Goal: Information Seeking & Learning: Learn about a topic

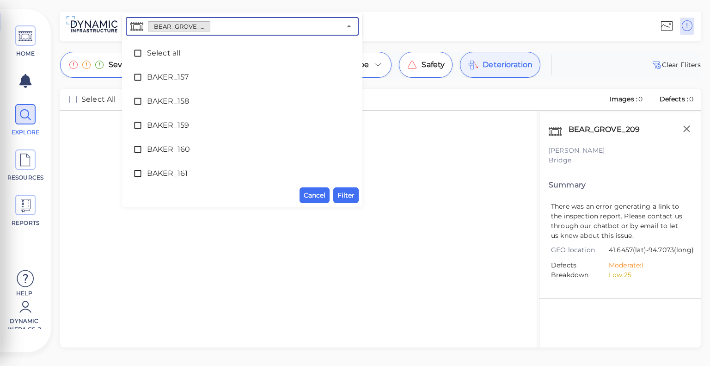
click at [273, 26] on input "text" at bounding box center [275, 26] width 130 height 13
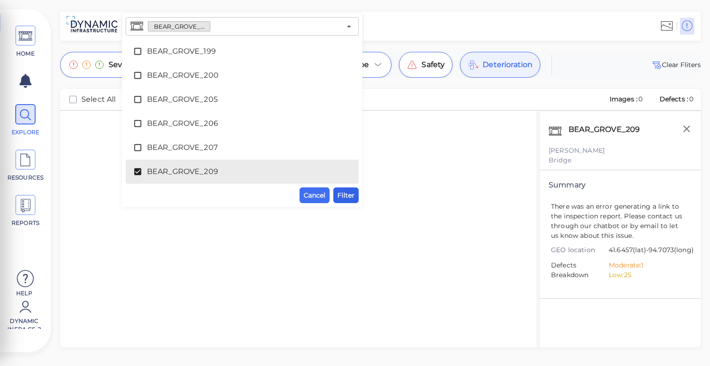
click at [343, 197] on span "Filter" at bounding box center [346, 195] width 17 height 11
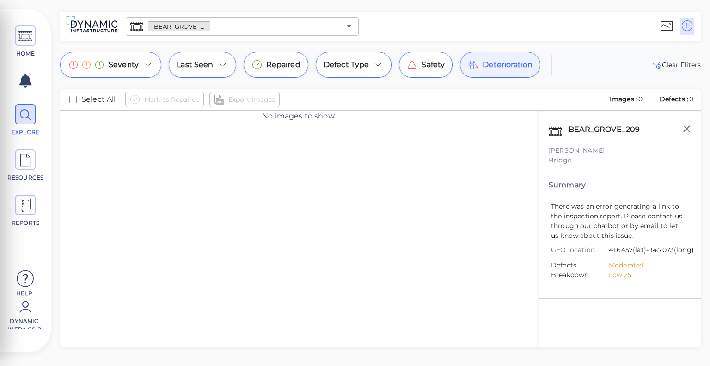
click at [488, 74] on div "Deterioration" at bounding box center [500, 65] width 80 height 26
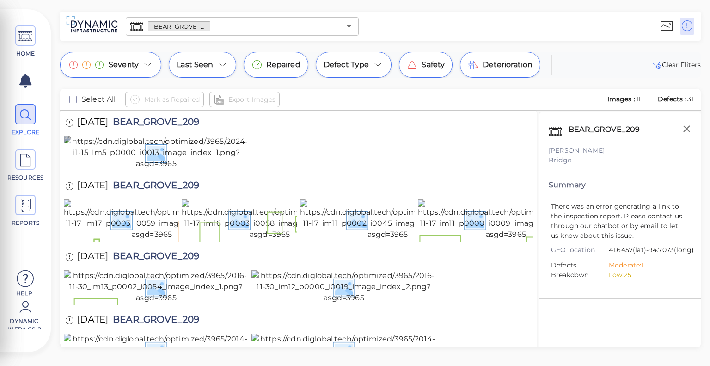
click at [211, 169] on img at bounding box center [156, 152] width 185 height 33
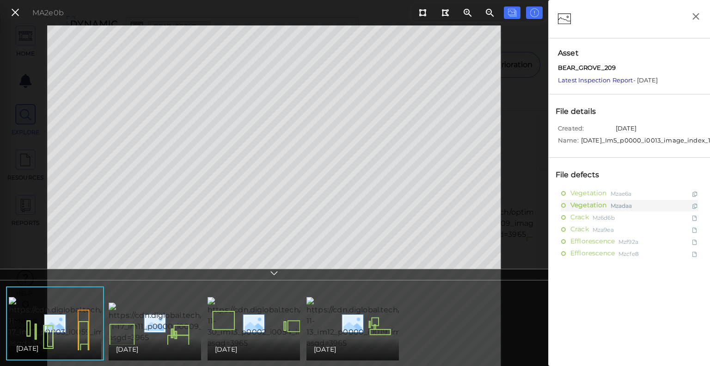
click at [581, 78] on link "Latest Inspection Report" at bounding box center [595, 79] width 75 height 7
click at [19, 11] on icon at bounding box center [15, 12] width 10 height 12
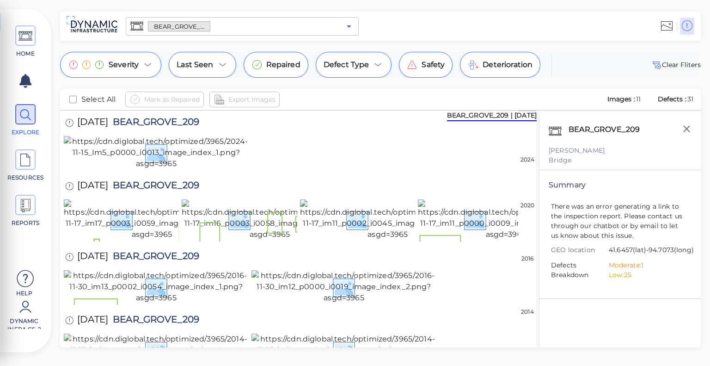
click at [354, 30] on icon "Open" at bounding box center [349, 26] width 11 height 11
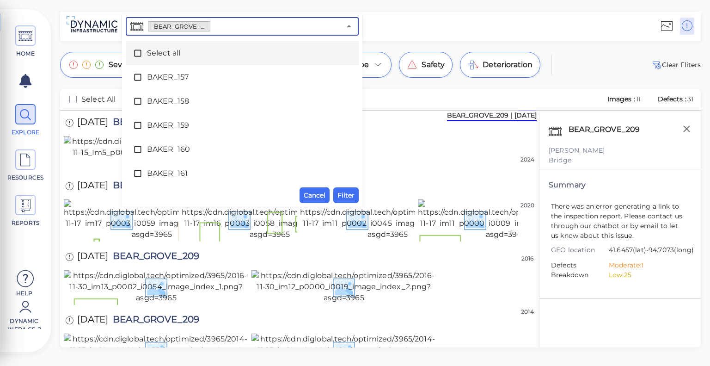
click at [138, 51] on icon at bounding box center [137, 53] width 9 height 9
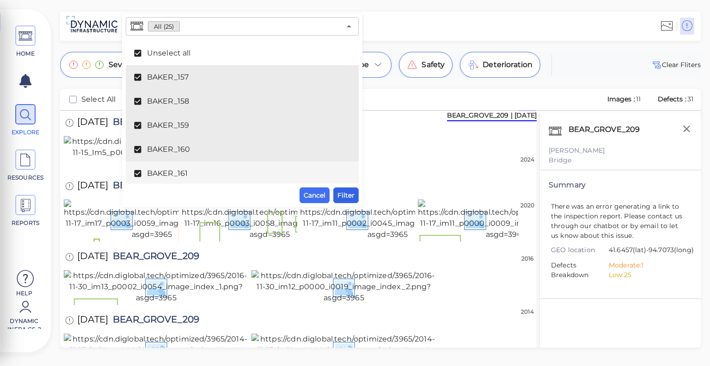
click at [351, 197] on span "Filter" at bounding box center [346, 195] width 17 height 11
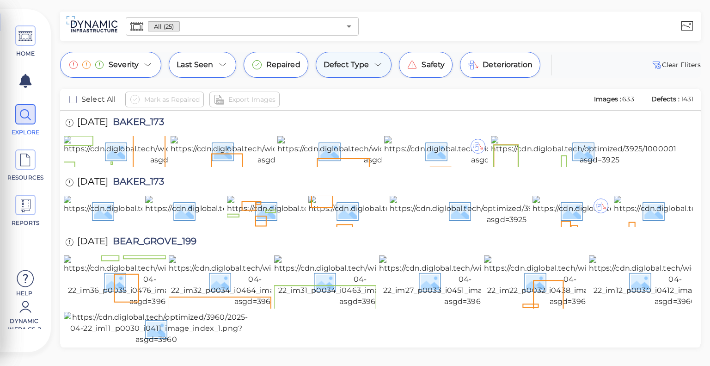
click at [345, 61] on span "Defect Type" at bounding box center [347, 64] width 46 height 11
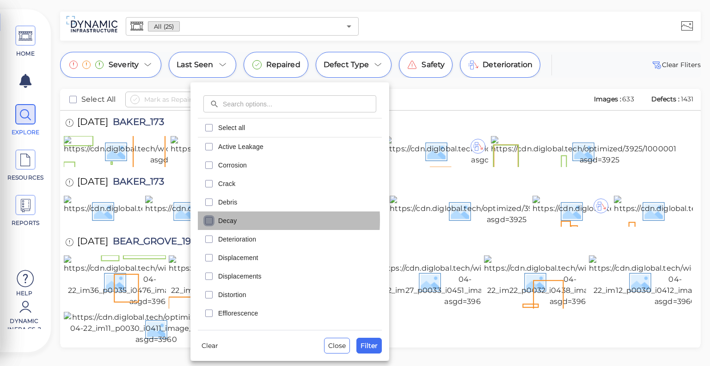
click at [209, 220] on icon "checkbox" at bounding box center [208, 220] width 11 height 11
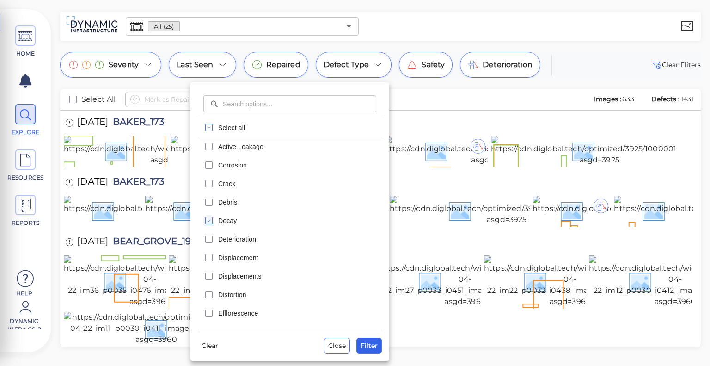
click at [374, 345] on span "Filter" at bounding box center [369, 345] width 17 height 11
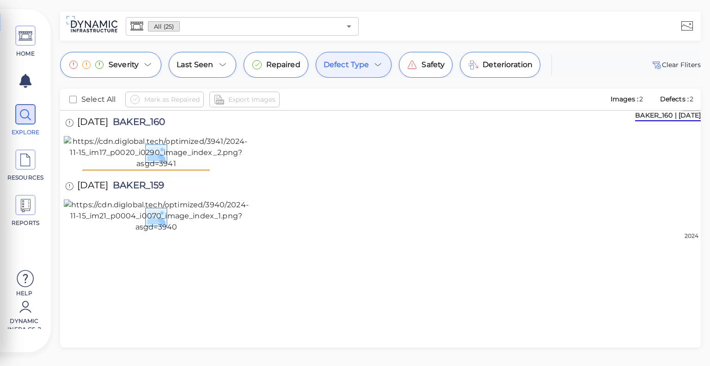
click at [379, 67] on icon at bounding box center [378, 64] width 11 height 11
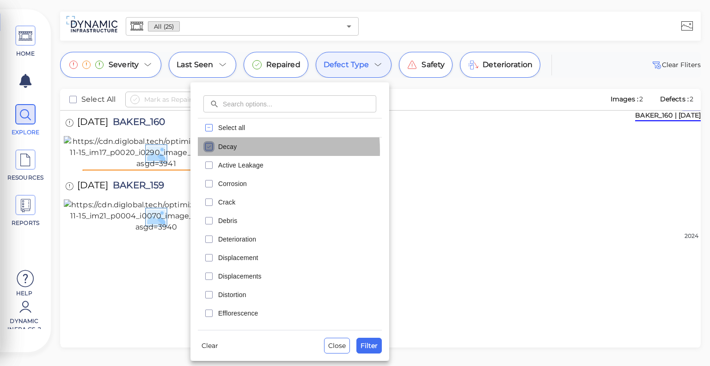
click at [206, 151] on icon "checkbox" at bounding box center [208, 146] width 11 height 11
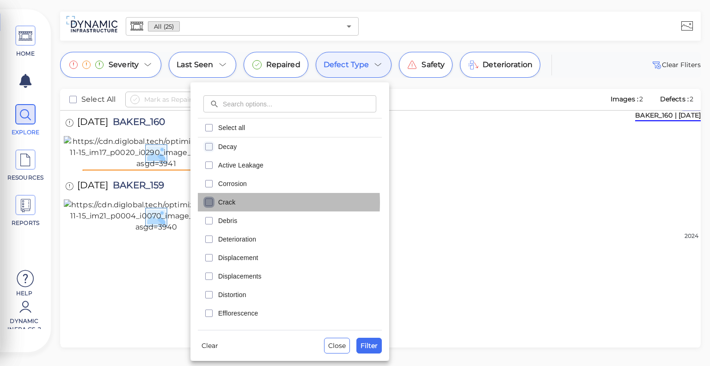
click at [209, 202] on icon "checkbox" at bounding box center [208, 201] width 11 height 11
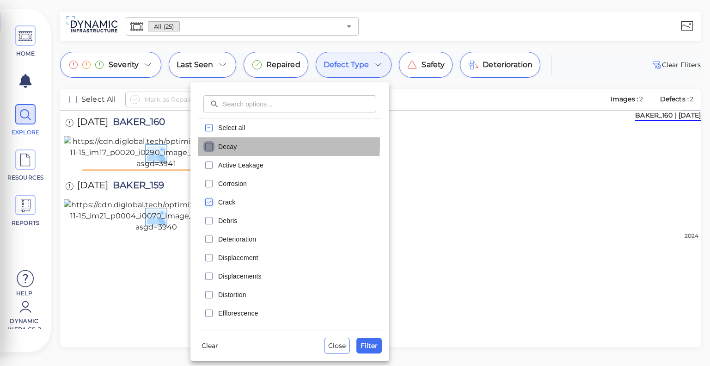
click at [211, 143] on icon "checkbox" at bounding box center [208, 146] width 11 height 11
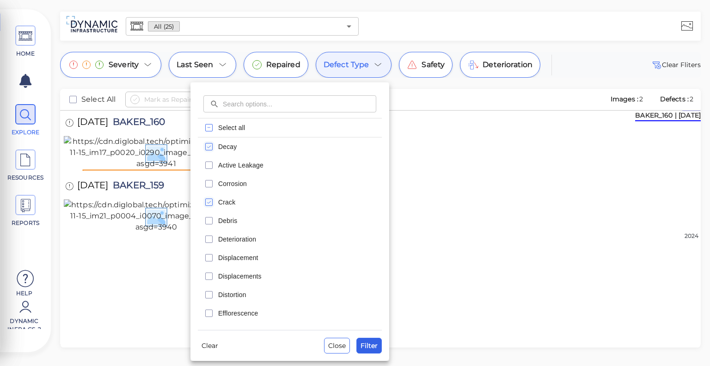
click at [377, 340] on span "Filter" at bounding box center [369, 345] width 17 height 11
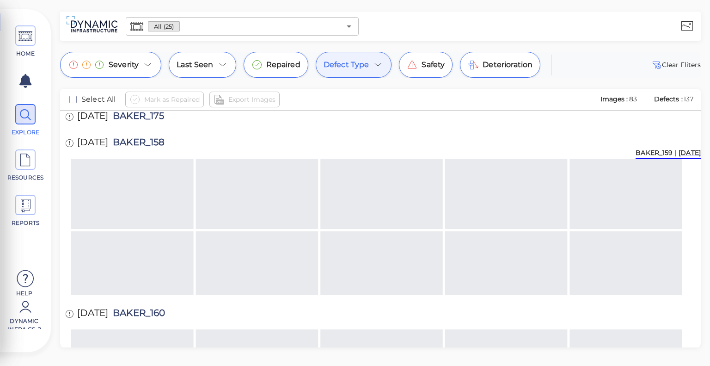
scroll to position [1203, 0]
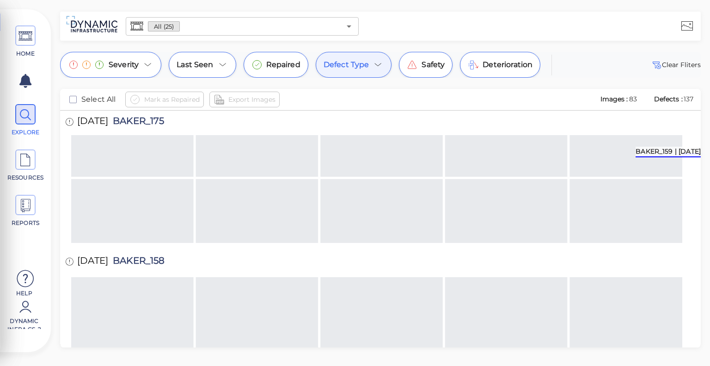
click at [373, 67] on icon at bounding box center [378, 64] width 11 height 11
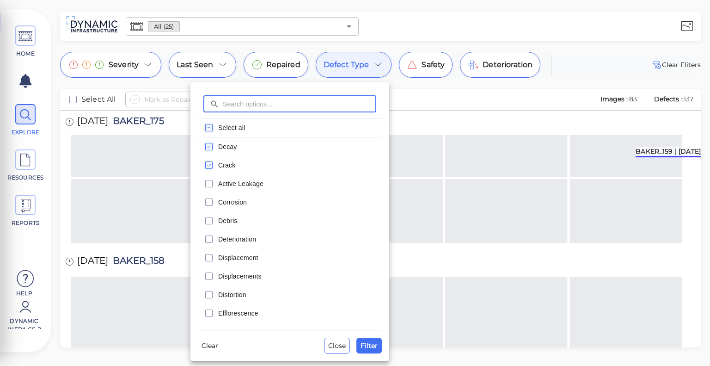
click at [209, 133] on icon "checkbox" at bounding box center [208, 127] width 11 height 11
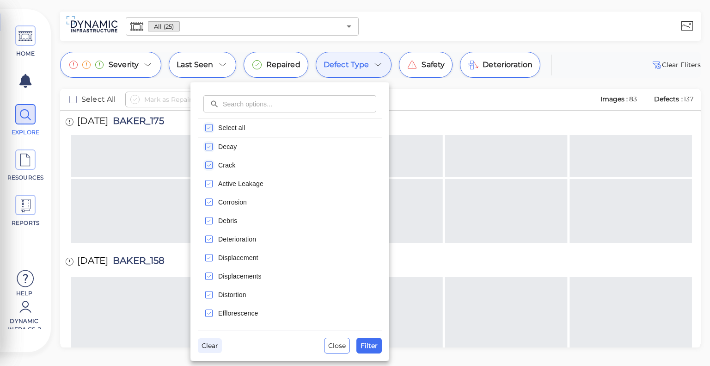
click at [213, 345] on span "Clear" at bounding box center [210, 345] width 17 height 11
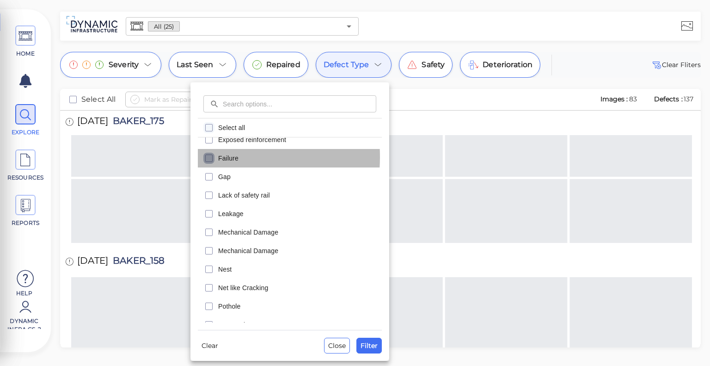
click at [210, 157] on icon "checkbox" at bounding box center [208, 158] width 11 height 11
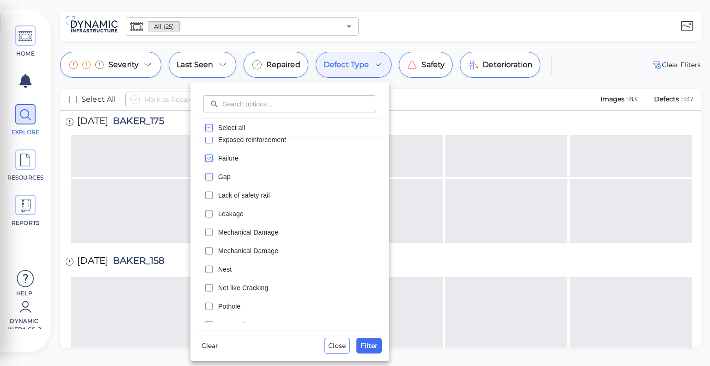
click at [207, 175] on icon "checkbox" at bounding box center [208, 176] width 11 height 11
click at [375, 348] on span "Filter" at bounding box center [369, 345] width 17 height 11
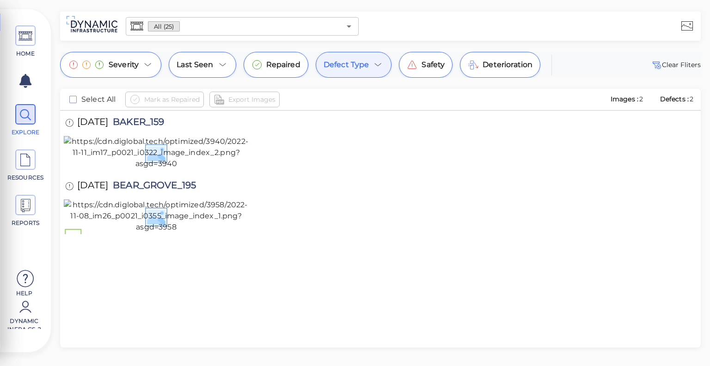
scroll to position [0, 0]
click at [374, 64] on icon at bounding box center [378, 64] width 11 height 11
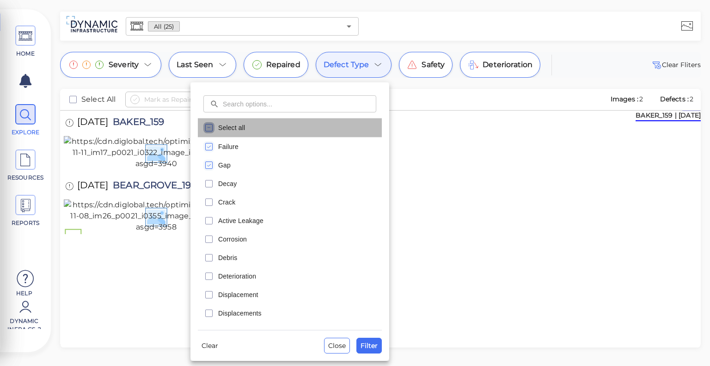
click at [211, 126] on icon "checkbox" at bounding box center [208, 127] width 11 height 11
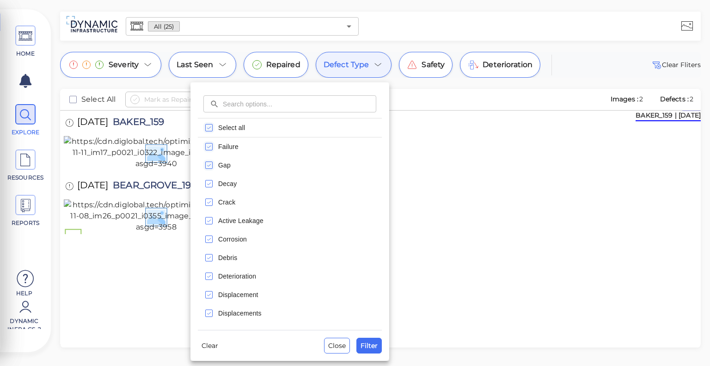
click at [206, 127] on rect "checkbox" at bounding box center [209, 127] width 7 height 7
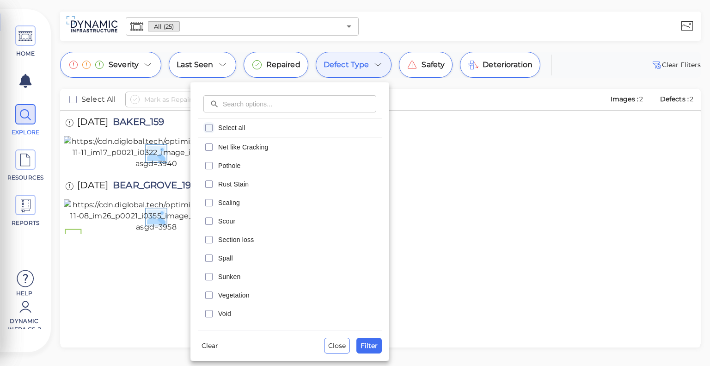
scroll to position [351, 0]
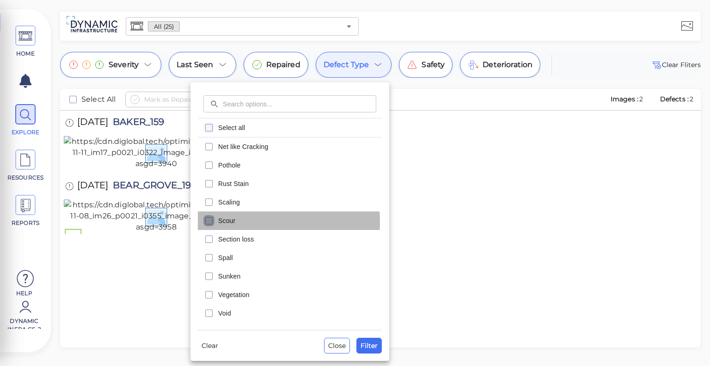
click at [212, 222] on icon "checkbox" at bounding box center [208, 220] width 11 height 11
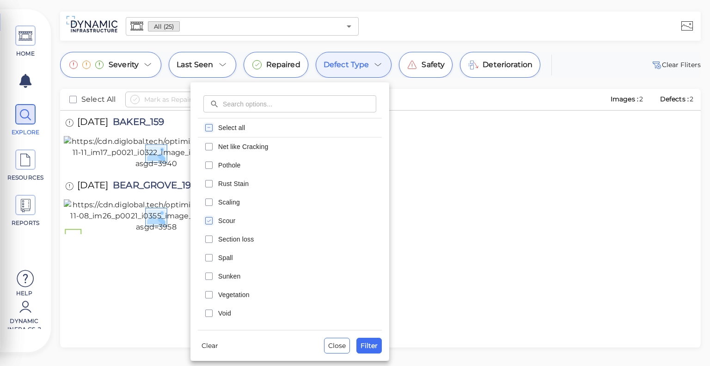
click at [212, 222] on icon "checkbox" at bounding box center [208, 220] width 11 height 11
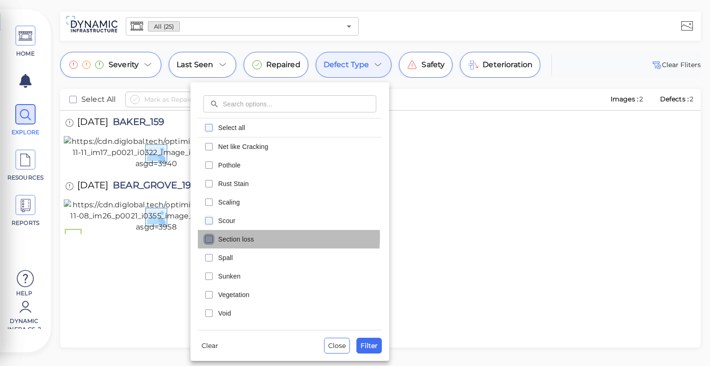
click at [210, 236] on icon "checkbox" at bounding box center [208, 238] width 11 height 11
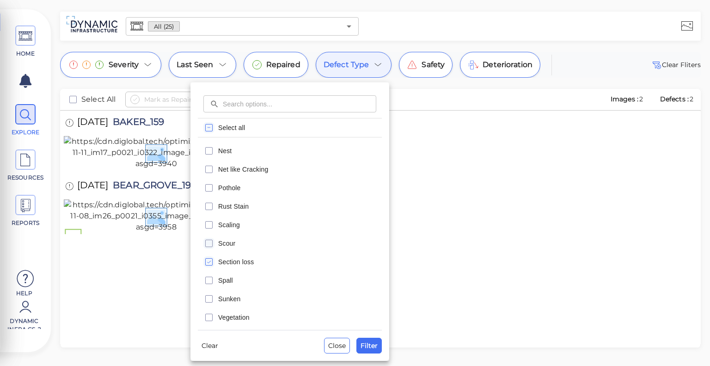
scroll to position [322, 0]
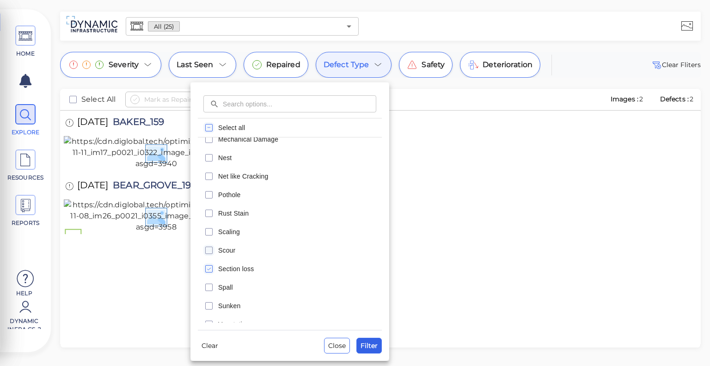
click at [373, 342] on span "Filter" at bounding box center [369, 345] width 17 height 11
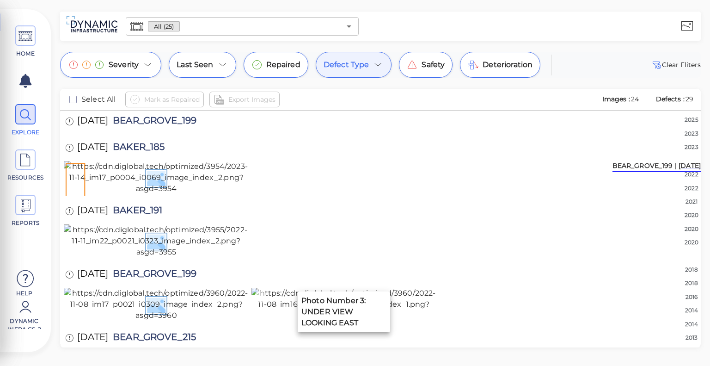
scroll to position [0, 0]
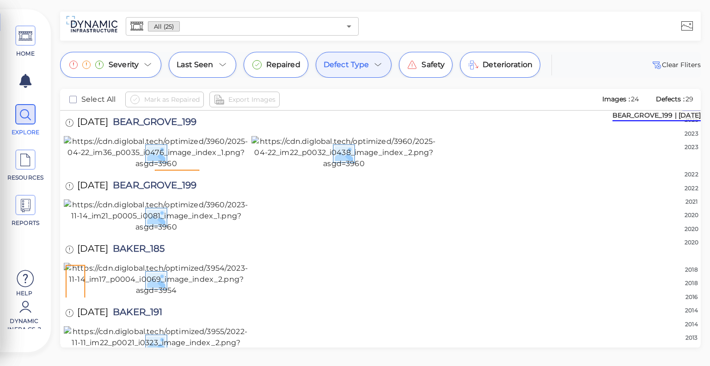
click at [360, 66] on span "Defect Type" at bounding box center [347, 64] width 46 height 11
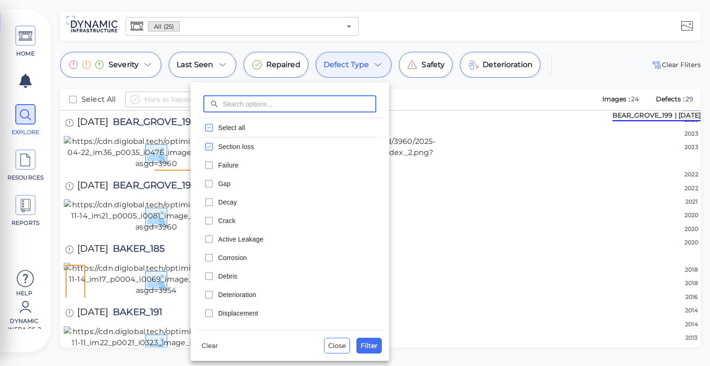
click at [210, 149] on icon "checkbox" at bounding box center [208, 146] width 11 height 11
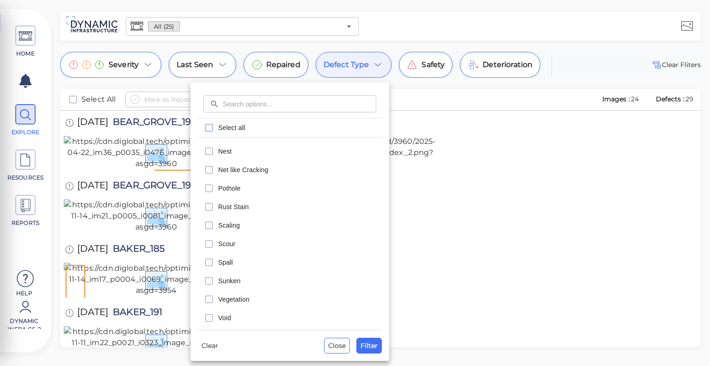
scroll to position [351, 0]
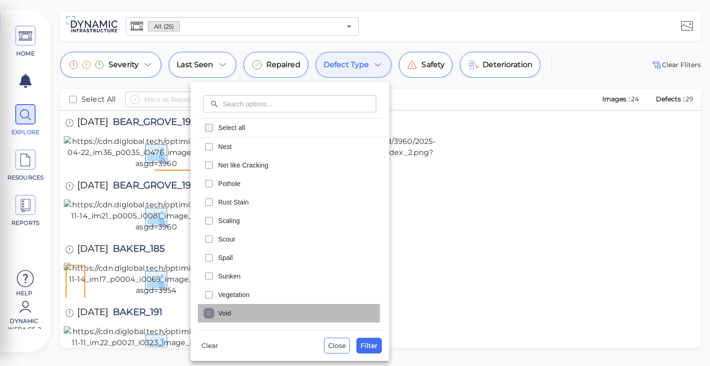
click at [211, 313] on icon "checkbox" at bounding box center [208, 312] width 11 height 11
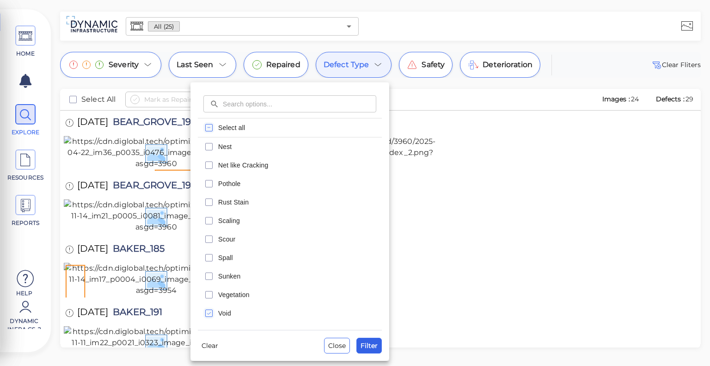
click at [369, 344] on span "Filter" at bounding box center [369, 345] width 17 height 11
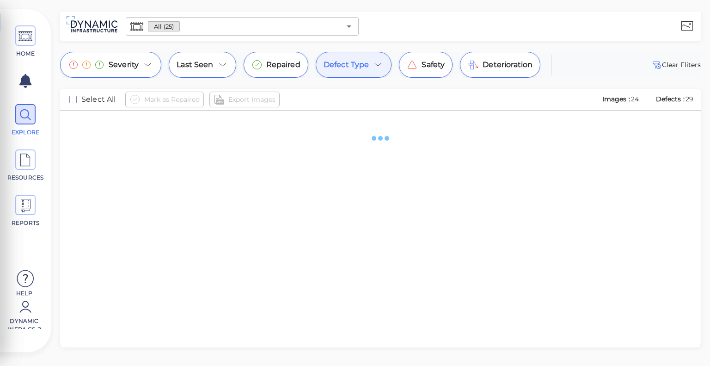
scroll to position [0, 0]
click at [373, 64] on icon at bounding box center [378, 64] width 11 height 11
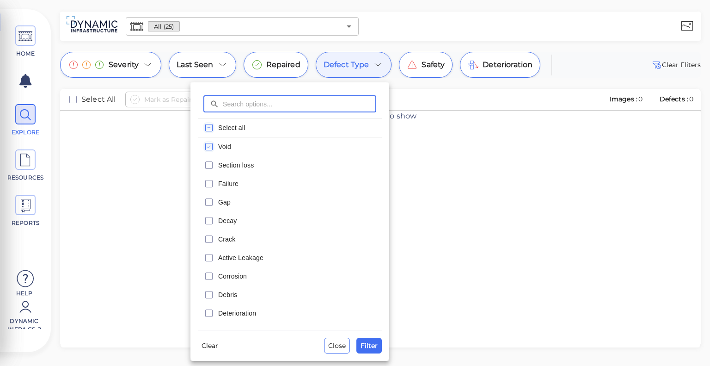
click at [207, 146] on icon "checkbox" at bounding box center [208, 146] width 11 height 11
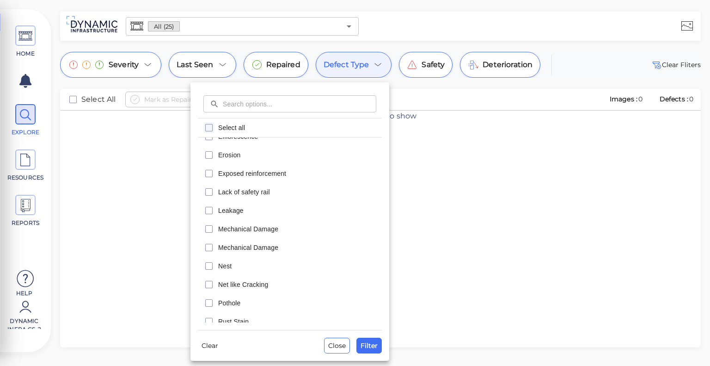
scroll to position [252, 0]
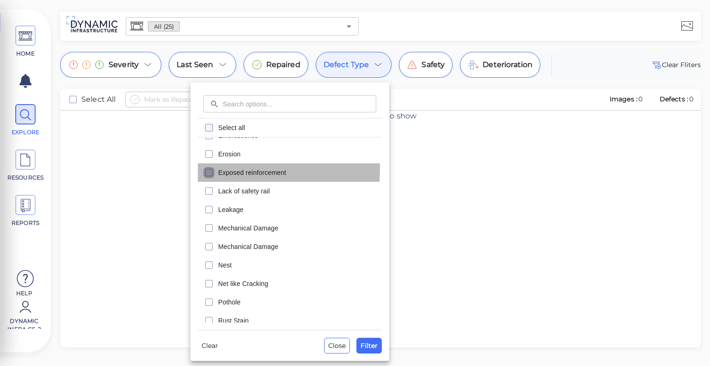
click at [210, 167] on icon "checkbox" at bounding box center [208, 172] width 11 height 11
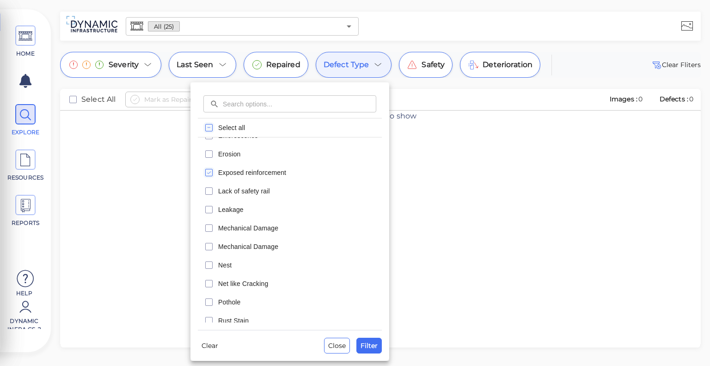
click at [210, 167] on icon "checkbox" at bounding box center [208, 172] width 11 height 11
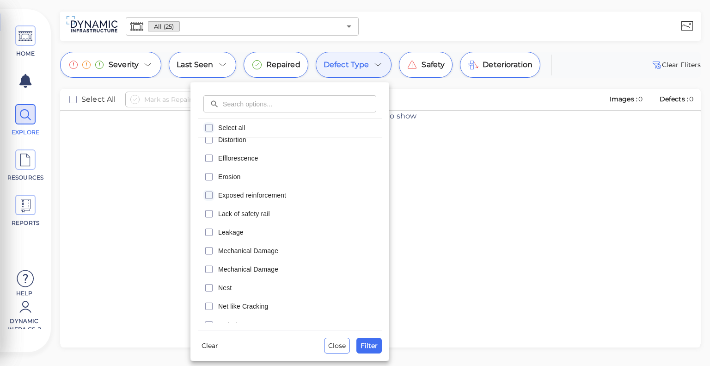
scroll to position [227, 0]
click at [212, 212] on rect "checkbox" at bounding box center [209, 215] width 7 height 7
click at [368, 347] on span "Filter" at bounding box center [369, 345] width 17 height 11
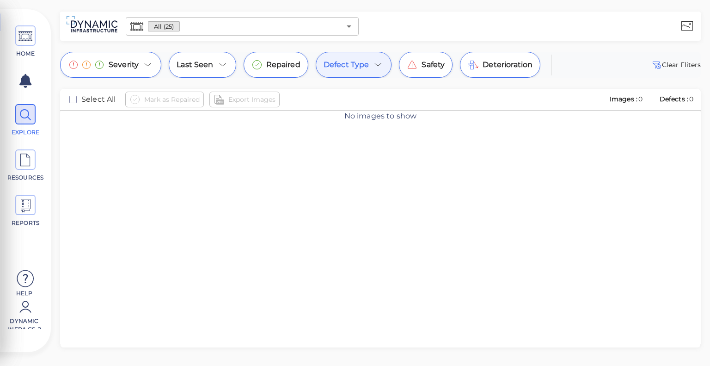
click at [364, 71] on div "Defect Type" at bounding box center [354, 65] width 76 height 26
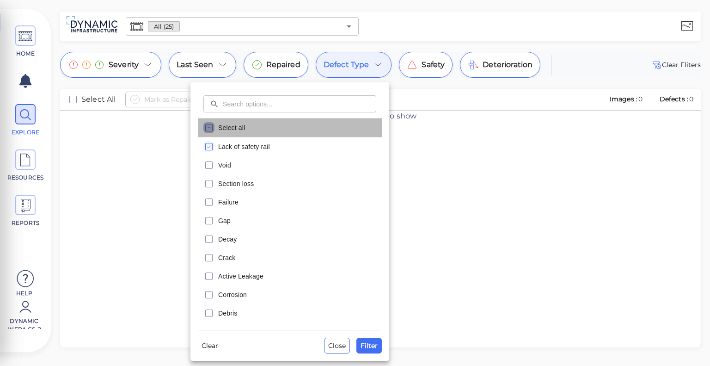
click at [207, 128] on icon "checkbox" at bounding box center [208, 127] width 11 height 11
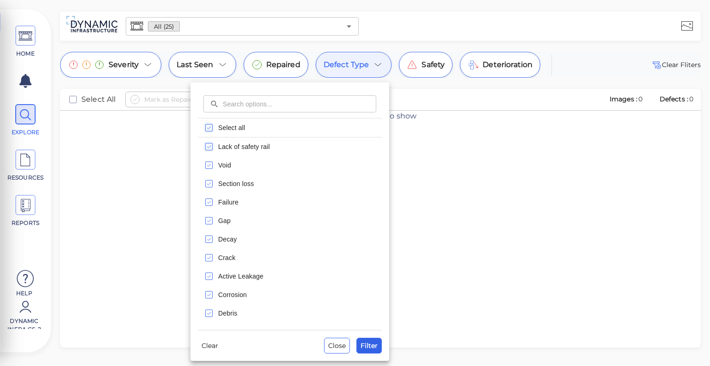
click at [373, 352] on button "Filter" at bounding box center [368, 346] width 25 height 16
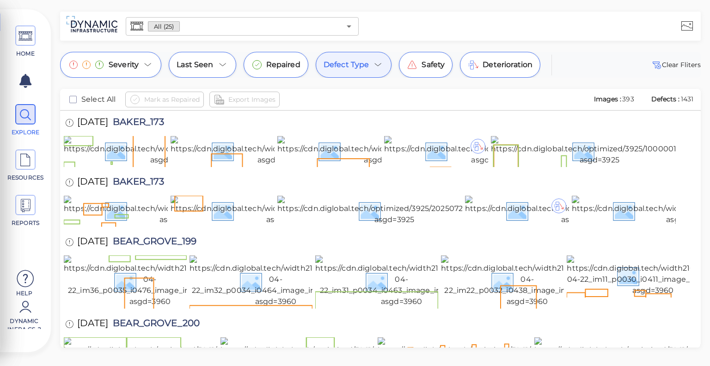
click at [376, 68] on icon at bounding box center [378, 64] width 11 height 11
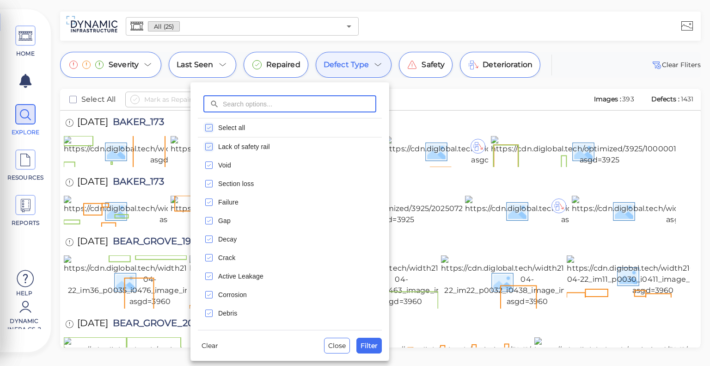
click at [209, 131] on rect "checkbox" at bounding box center [209, 127] width 7 height 7
click at [212, 354] on div "​ ​ Select all Lack of safety rail Void Section loss Failure Gap Decay Crack Ac…" at bounding box center [289, 221] width 199 height 278
click at [213, 344] on span "Clear" at bounding box center [210, 345] width 17 height 11
click at [380, 342] on button "Filter" at bounding box center [368, 346] width 25 height 16
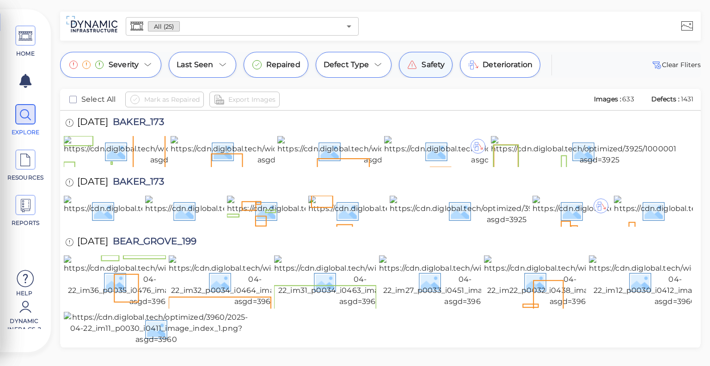
click at [427, 67] on span "Safety" at bounding box center [433, 64] width 23 height 11
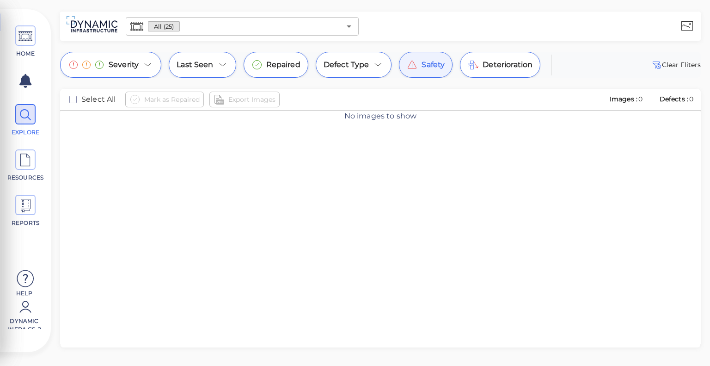
click at [427, 67] on span "Safety" at bounding box center [433, 64] width 23 height 11
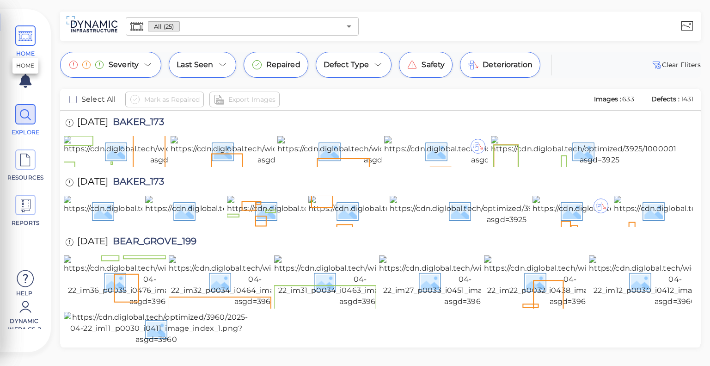
click at [25, 40] on icon at bounding box center [25, 36] width 14 height 21
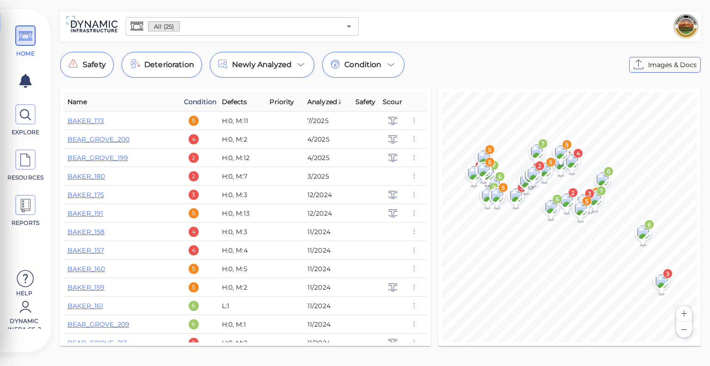
click at [197, 103] on span "Condition" at bounding box center [200, 101] width 32 height 11
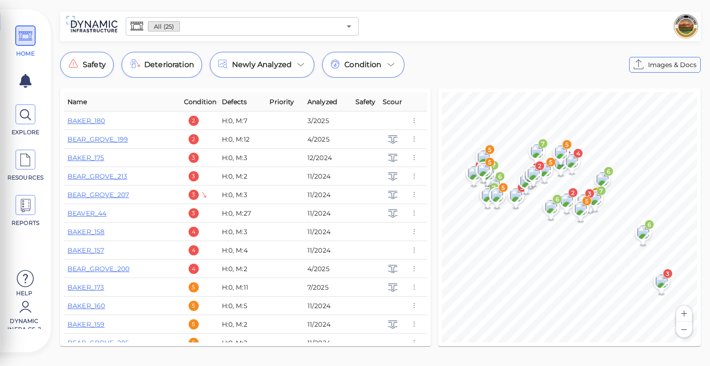
click at [197, 103] on span "Condition" at bounding box center [203, 101] width 38 height 11
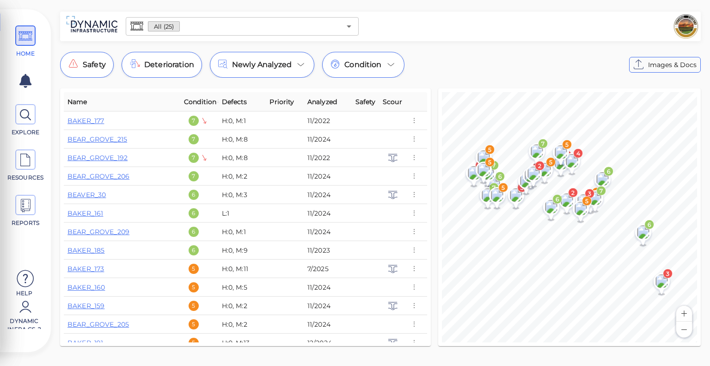
click at [197, 103] on span "Condition" at bounding box center [203, 101] width 38 height 11
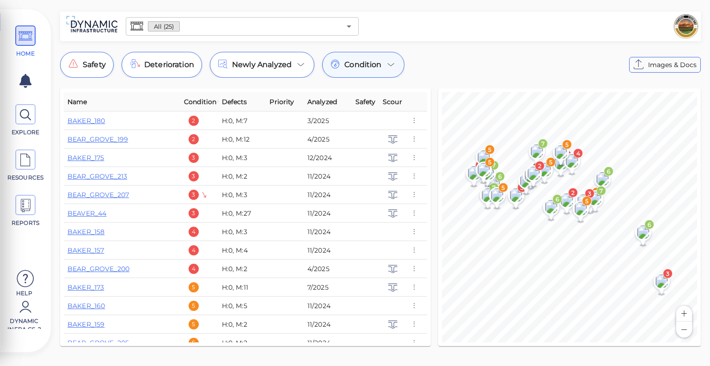
click at [371, 62] on span "Condition" at bounding box center [362, 64] width 37 height 11
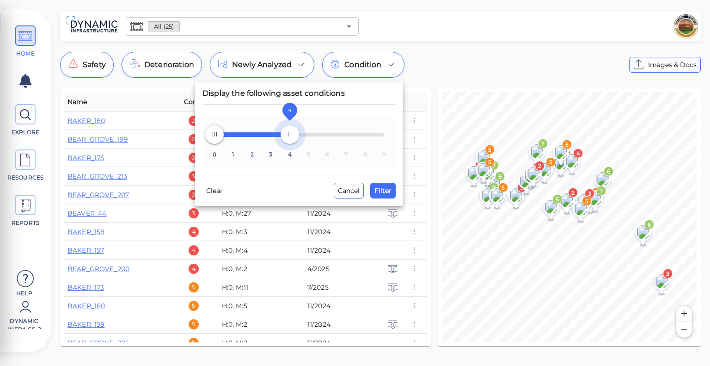
drag, startPoint x: 383, startPoint y: 140, endPoint x: 294, endPoint y: 147, distance: 89.9
click at [294, 147] on div "0 1 2 3 4 5 6 7 8 9 0 4" at bounding box center [299, 142] width 193 height 52
click at [388, 191] on span "Filter" at bounding box center [382, 190] width 17 height 11
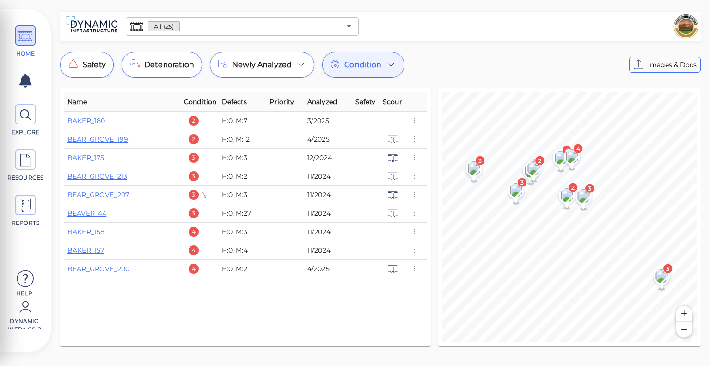
click at [379, 70] on div "Condition" at bounding box center [363, 65] width 82 height 26
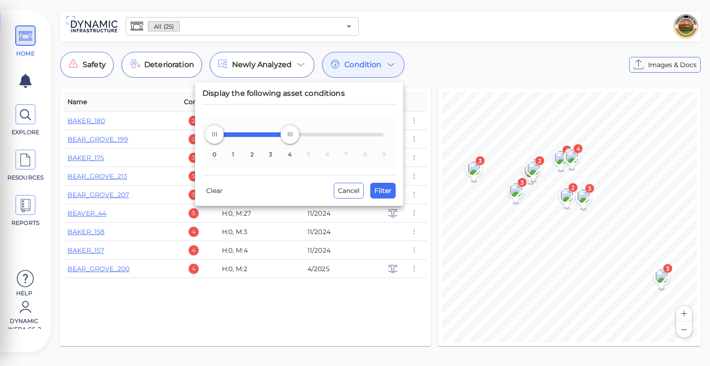
click at [442, 75] on div at bounding box center [355, 183] width 710 height 366
type input "9"
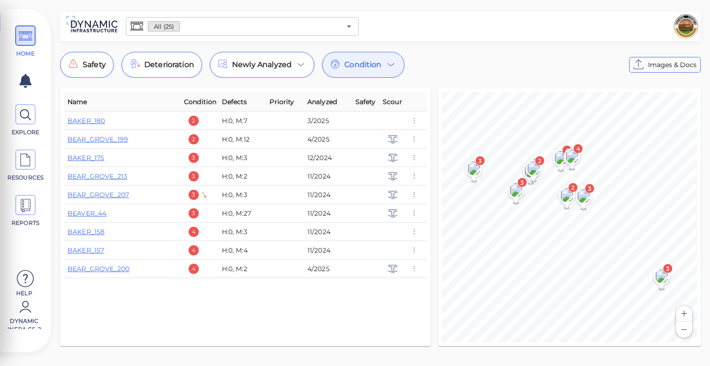
click at [387, 74] on div "Condition" at bounding box center [363, 65] width 82 height 26
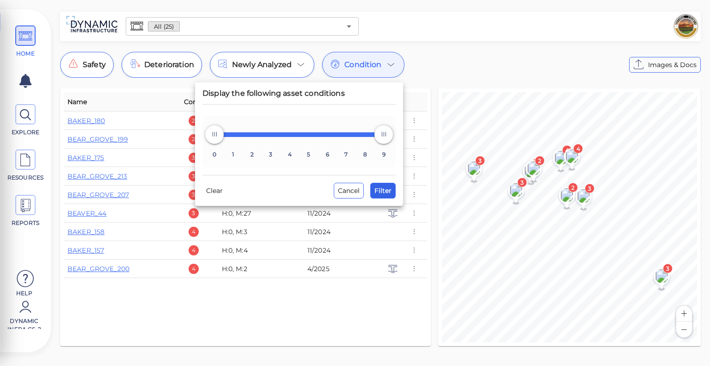
click at [379, 191] on span "Filter" at bounding box center [382, 190] width 17 height 11
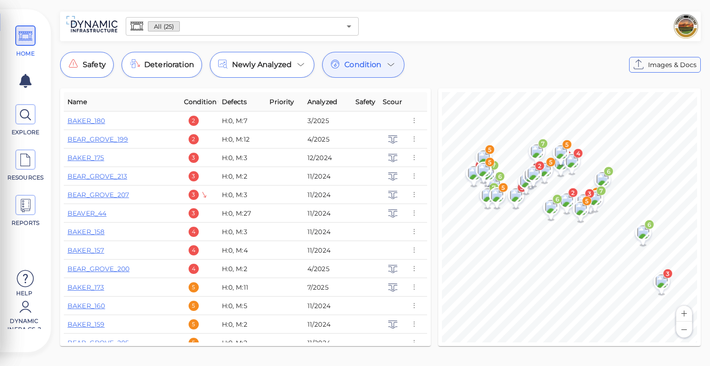
click at [196, 103] on span "Condition" at bounding box center [203, 101] width 38 height 11
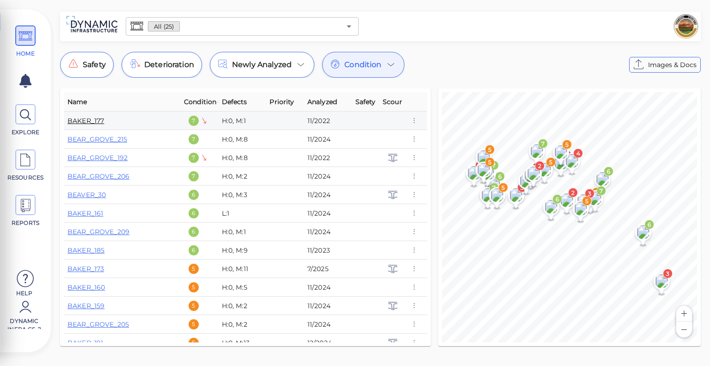
click at [102, 122] on link "BAKER_177" at bounding box center [86, 121] width 37 height 8
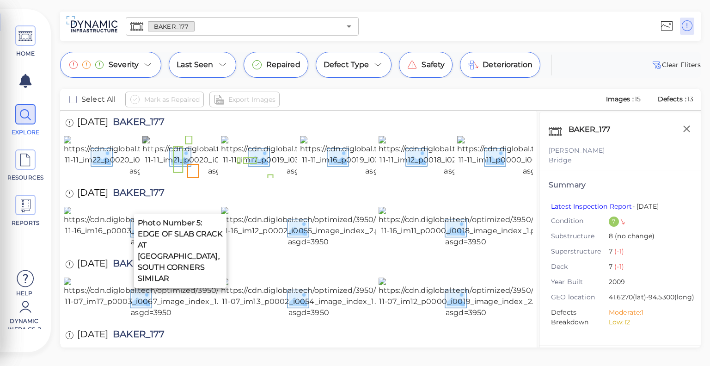
click at [190, 166] on img at bounding box center [228, 156] width 172 height 41
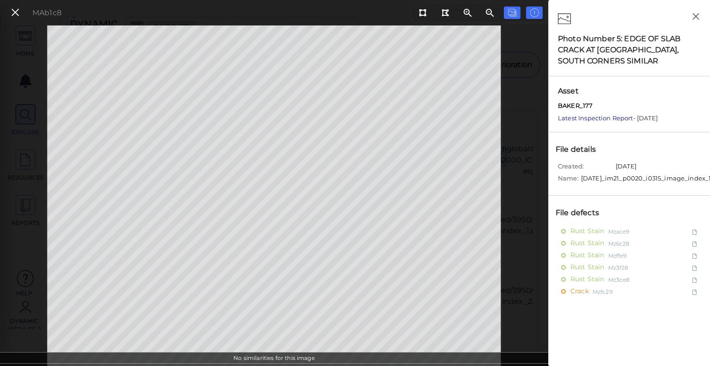
click at [610, 118] on link "Latest Inspection Report" at bounding box center [595, 117] width 75 height 7
click at [12, 12] on icon at bounding box center [15, 12] width 10 height 12
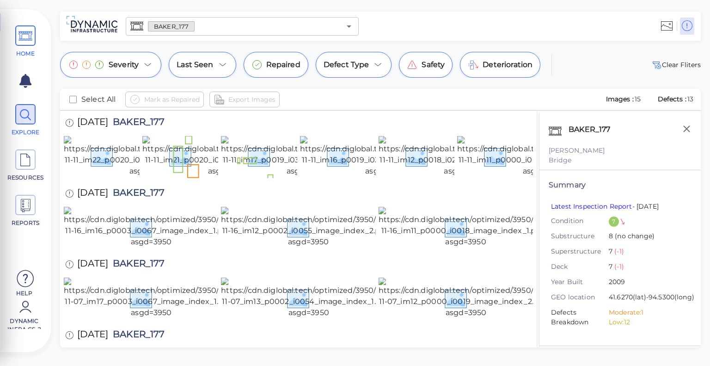
click at [33, 31] on span at bounding box center [25, 35] width 20 height 20
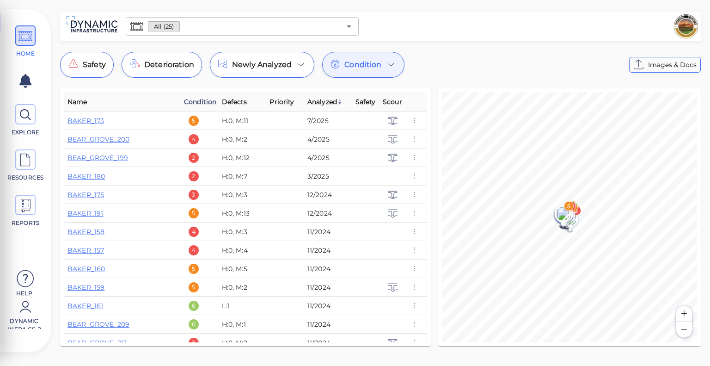
click at [203, 100] on span "Condition" at bounding box center [200, 101] width 32 height 11
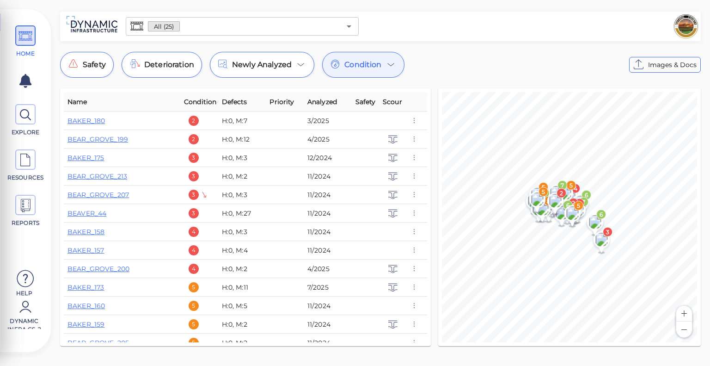
click at [203, 100] on span "Condition" at bounding box center [203, 101] width 38 height 11
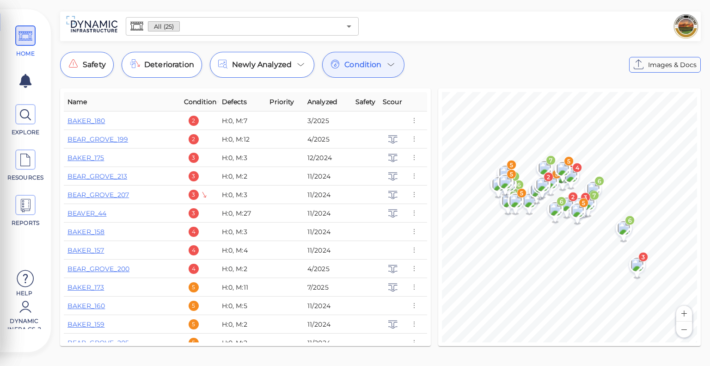
click at [203, 99] on span "Condition" at bounding box center [203, 101] width 38 height 11
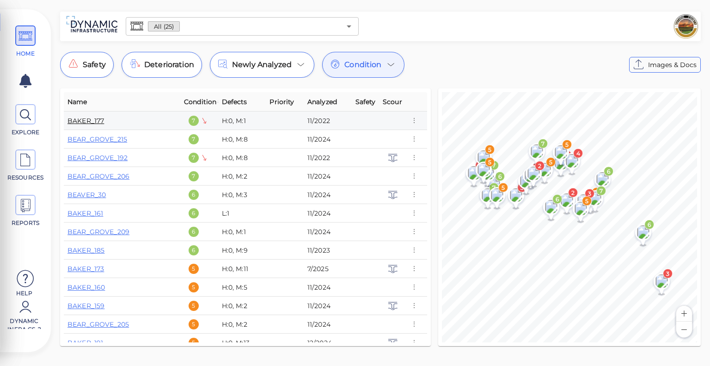
click at [95, 120] on link "BAKER_177" at bounding box center [86, 121] width 37 height 8
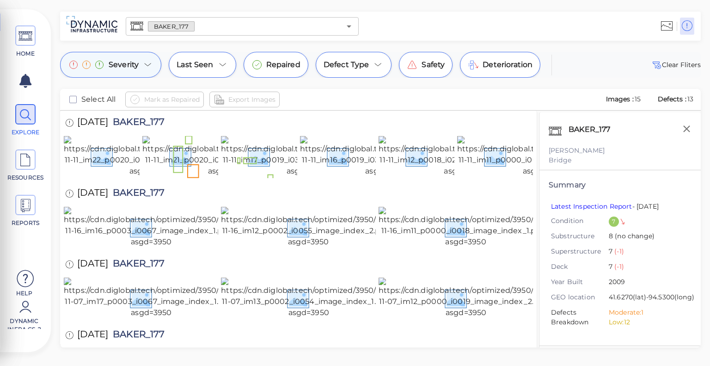
click at [145, 62] on icon at bounding box center [147, 64] width 11 height 11
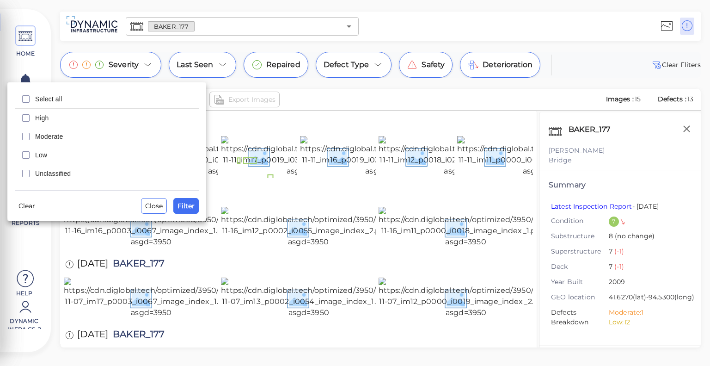
click at [45, 113] on span "High" at bounding box center [114, 117] width 158 height 9
click at [46, 131] on div "Moderate" at bounding box center [107, 136] width 184 height 18
click at [192, 206] on span "Filter" at bounding box center [186, 205] width 17 height 11
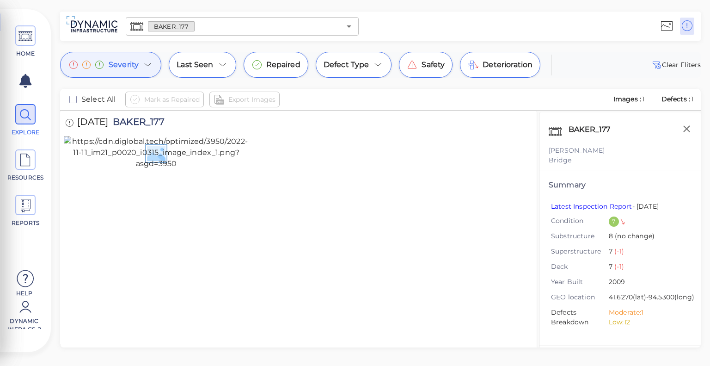
click at [143, 66] on icon at bounding box center [147, 64] width 11 height 11
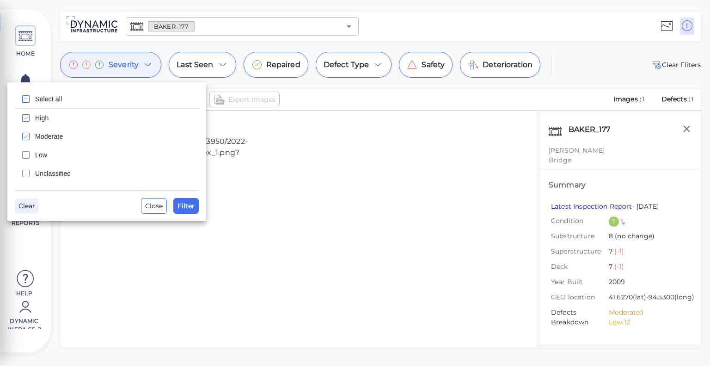
click at [31, 204] on span "Clear" at bounding box center [26, 205] width 17 height 11
click at [194, 209] on span "Filter" at bounding box center [186, 205] width 17 height 11
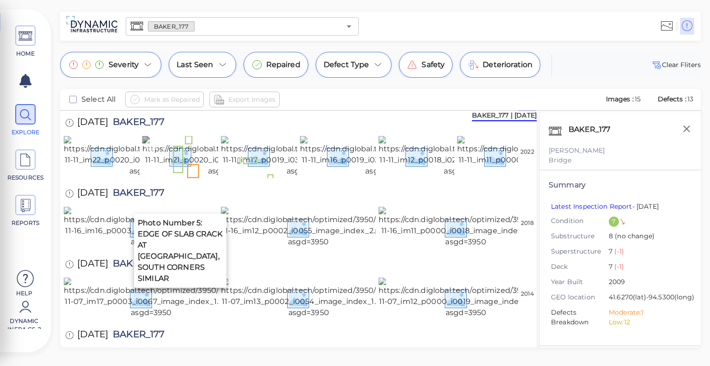
click at [201, 162] on img at bounding box center [228, 156] width 172 height 41
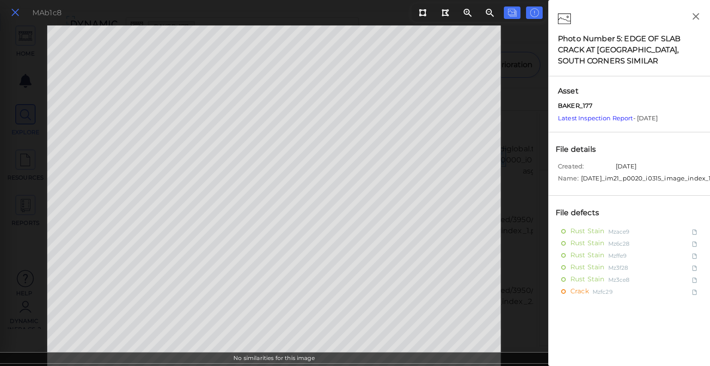
click at [12, 14] on icon at bounding box center [15, 12] width 10 height 12
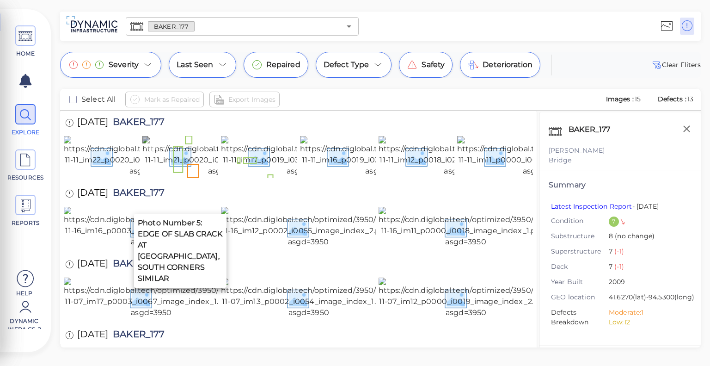
click at [205, 166] on img at bounding box center [228, 156] width 172 height 41
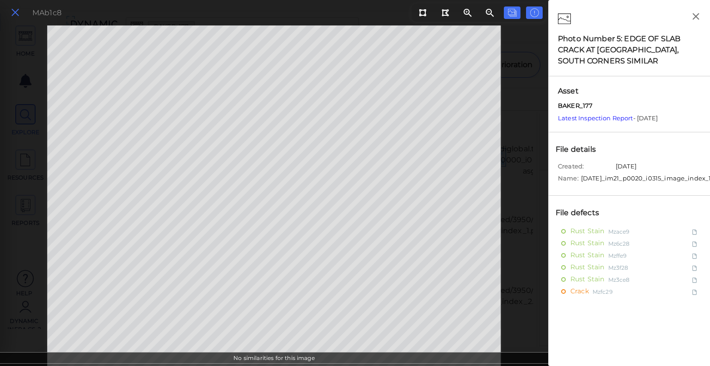
click at [13, 16] on icon at bounding box center [15, 12] width 10 height 12
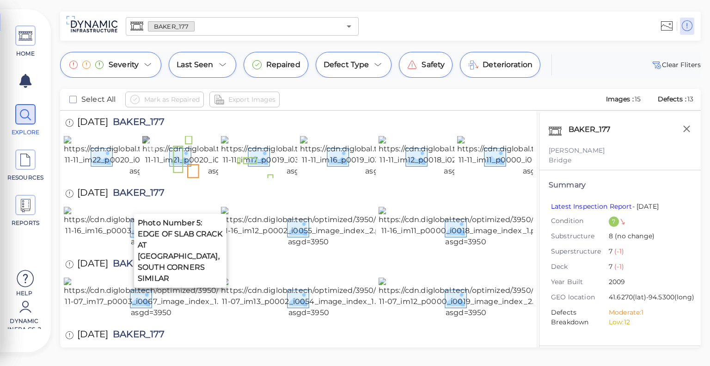
click at [185, 177] on img at bounding box center [228, 156] width 172 height 41
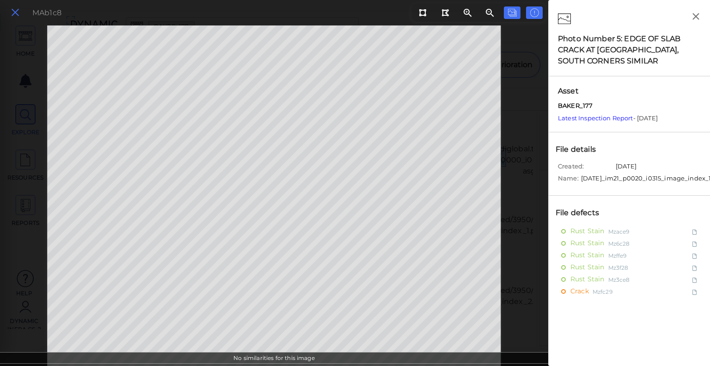
click at [17, 10] on icon at bounding box center [15, 12] width 10 height 12
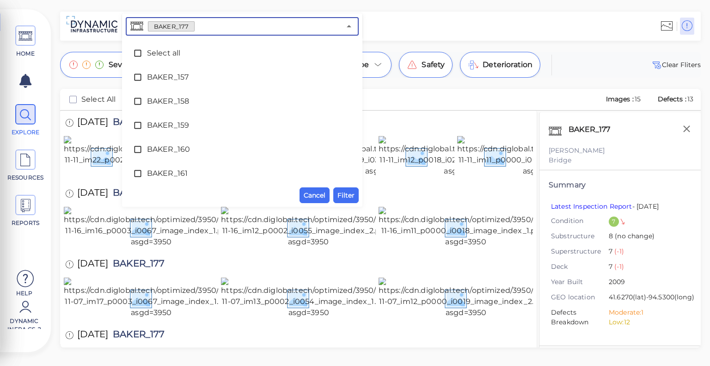
click at [255, 31] on input "text" at bounding box center [268, 26] width 146 height 13
click at [135, 52] on icon at bounding box center [137, 53] width 9 height 9
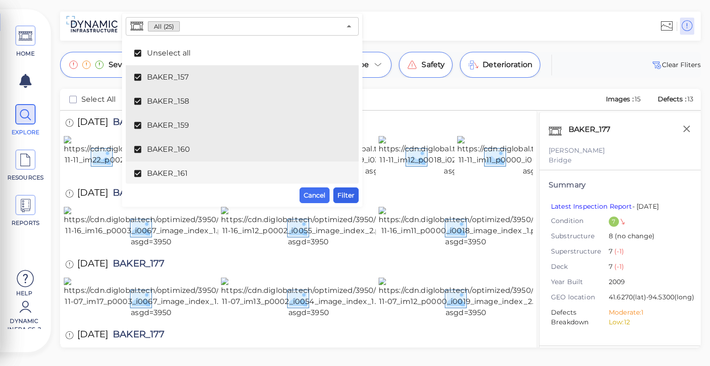
click at [354, 201] on span "Filter" at bounding box center [346, 195] width 17 height 11
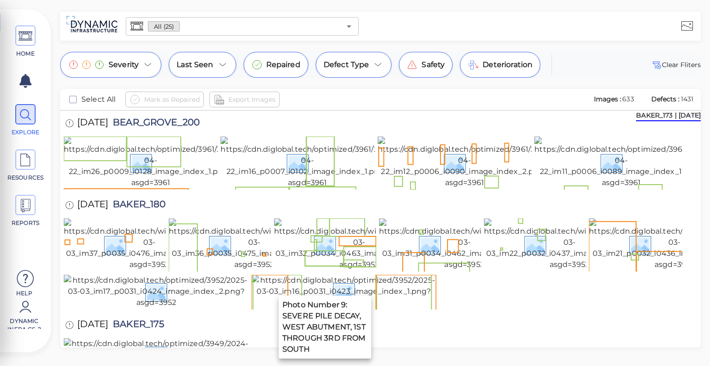
scroll to position [259, 0]
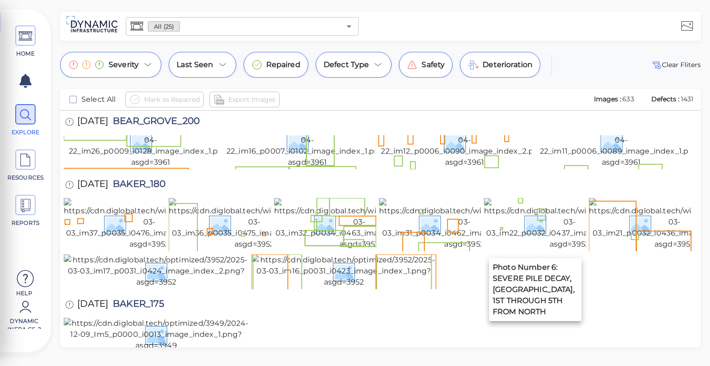
click at [541, 48] on img at bounding box center [570, 22] width 172 height 52
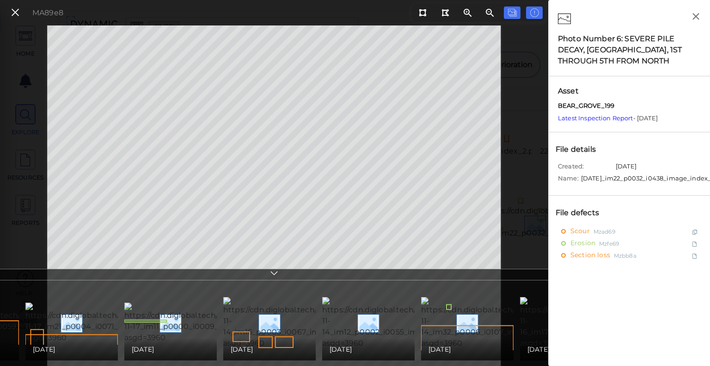
scroll to position [0, 880]
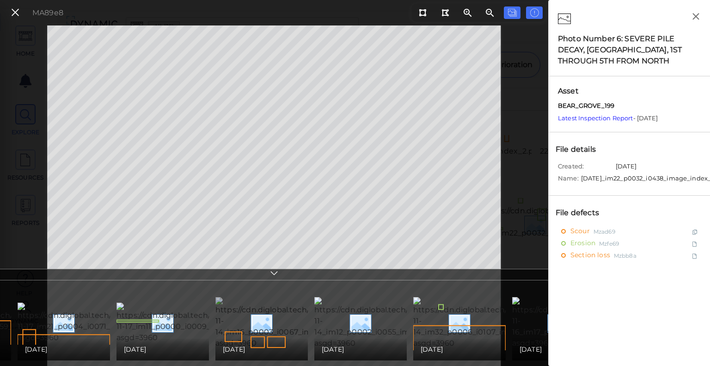
click at [272, 321] on img at bounding box center [301, 323] width 172 height 52
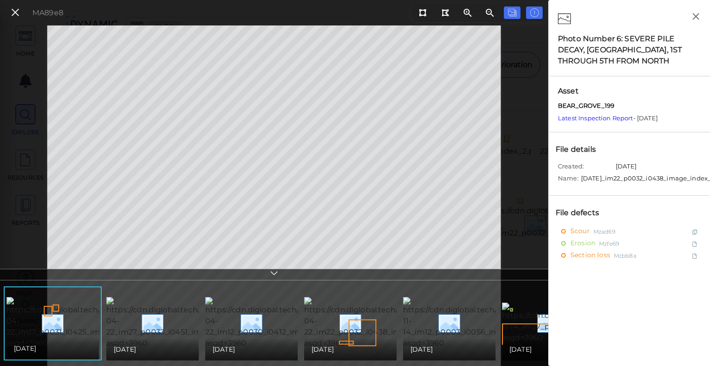
drag, startPoint x: 137, startPoint y: 356, endPoint x: 136, endPoint y: 361, distance: 4.6
click at [136, 354] on ul "[DATE] [DATE] [DATE] [DATE] [DATE] [DATE] [DATE] [DATE] [DATE] [DATE] [DATE] [D…" at bounding box center [273, 323] width 549 height 83
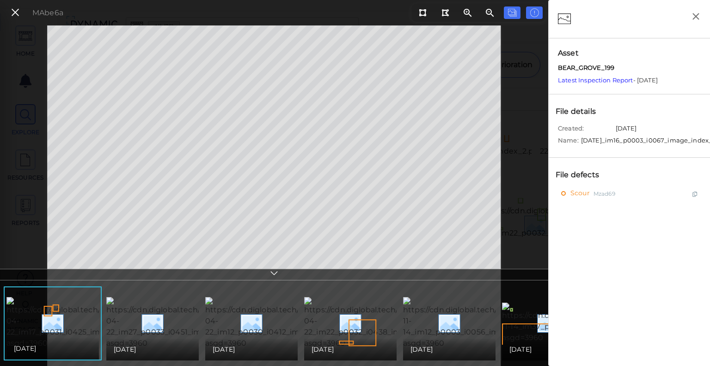
drag, startPoint x: 136, startPoint y: 361, endPoint x: 203, endPoint y: 352, distance: 67.1
click at [275, 278] on icon at bounding box center [274, 274] width 9 height 11
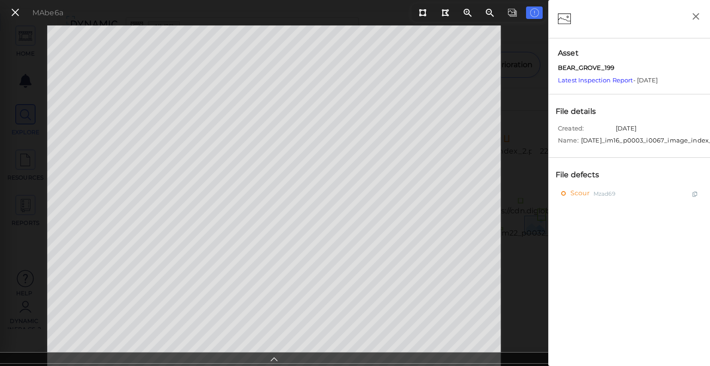
click at [276, 354] on icon at bounding box center [274, 357] width 9 height 11
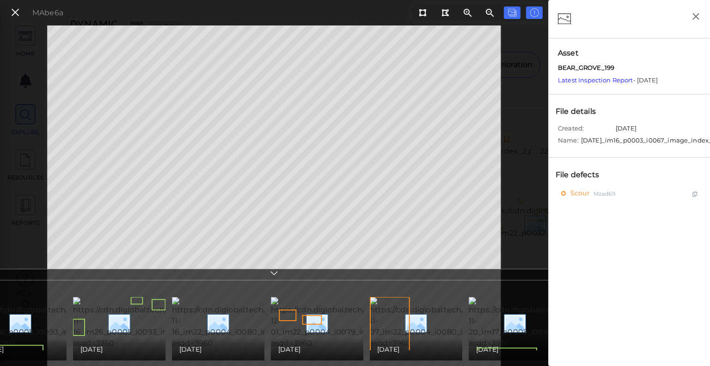
scroll to position [0, 1437]
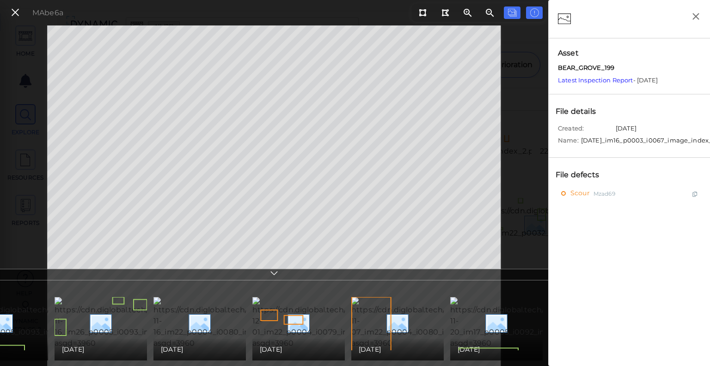
click at [510, 331] on img at bounding box center [535, 323] width 171 height 52
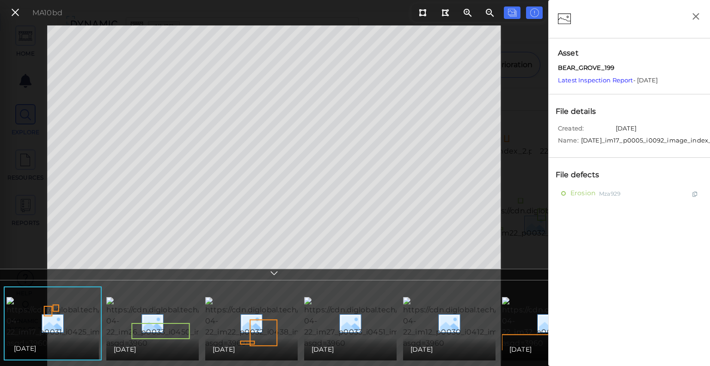
click at [274, 276] on icon at bounding box center [274, 274] width 9 height 11
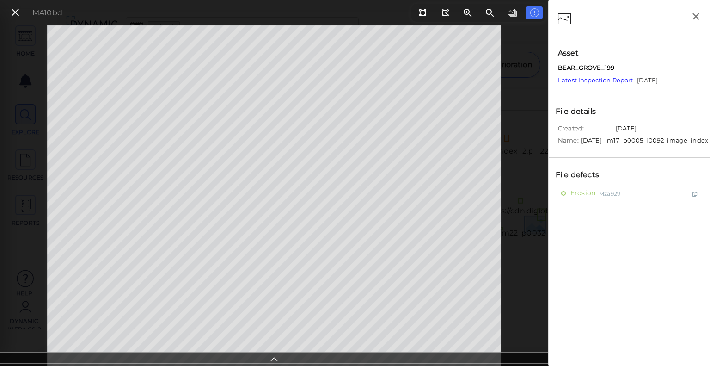
click at [273, 354] on icon at bounding box center [274, 357] width 9 height 11
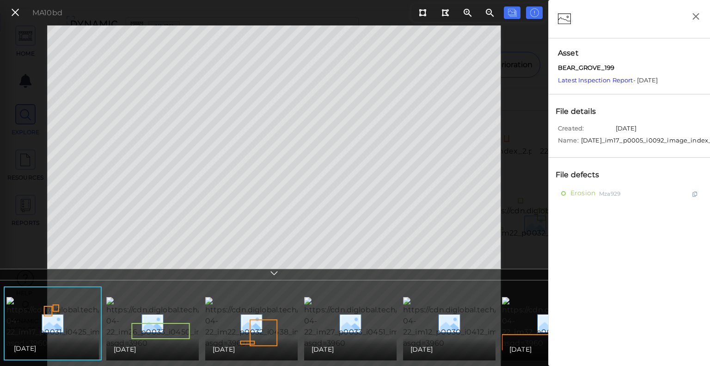
click at [271, 275] on icon at bounding box center [274, 274] width 9 height 11
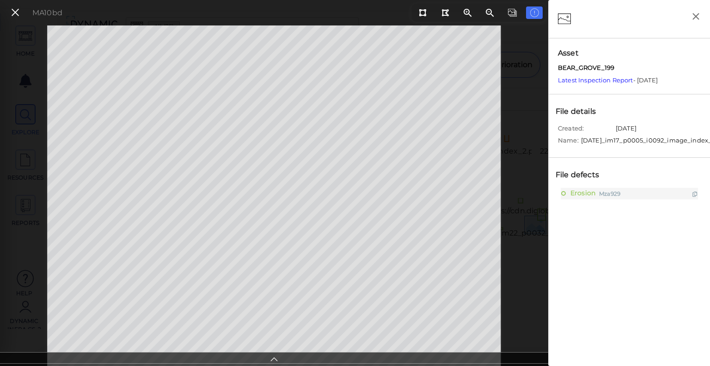
click at [278, 354] on icon at bounding box center [274, 357] width 9 height 11
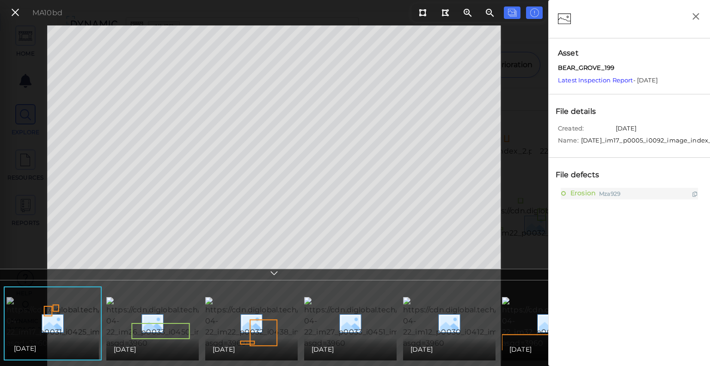
click at [39, 315] on img at bounding box center [92, 323] width 172 height 52
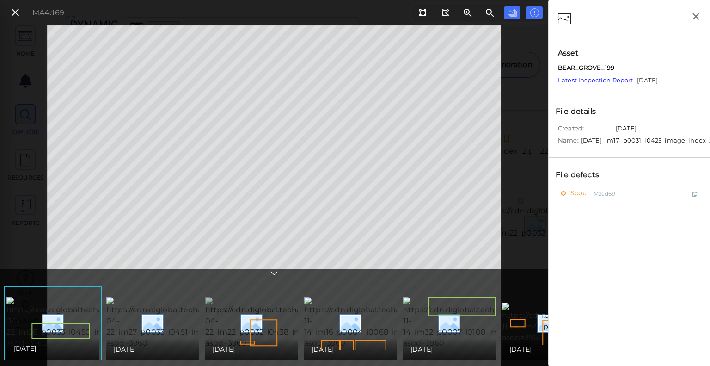
click at [258, 325] on img at bounding box center [291, 323] width 172 height 52
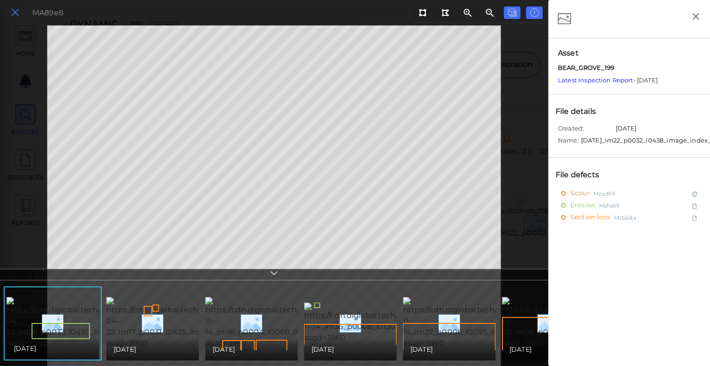
click at [15, 15] on icon at bounding box center [15, 12] width 10 height 12
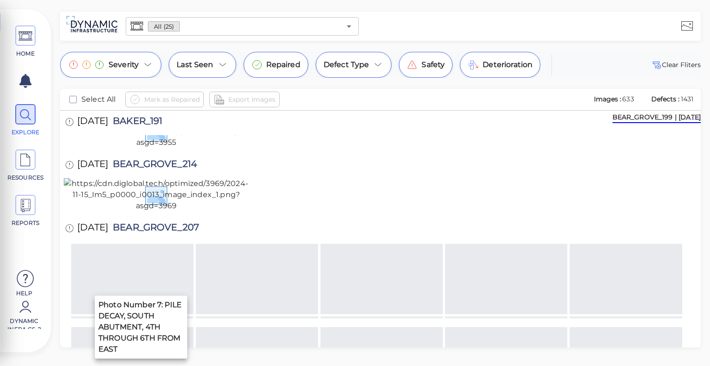
scroll to position [528, 0]
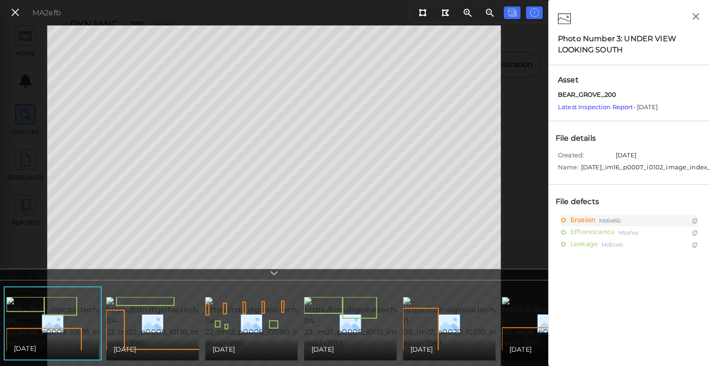
click at [275, 275] on icon at bounding box center [274, 274] width 9 height 11
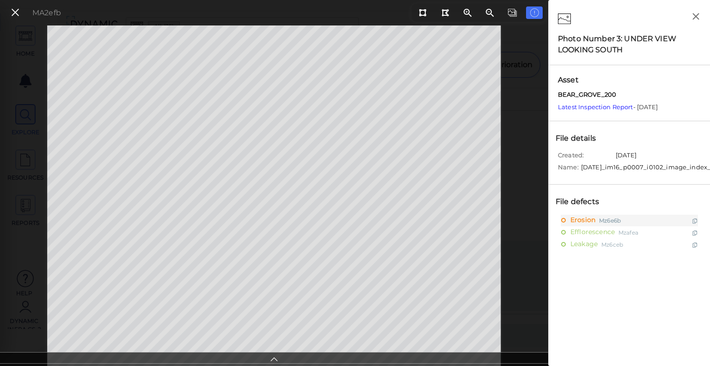
click at [276, 354] on icon at bounding box center [274, 357] width 9 height 11
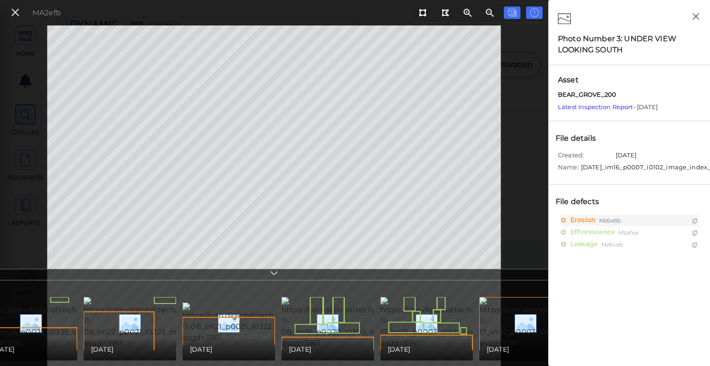
scroll to position [0, 536]
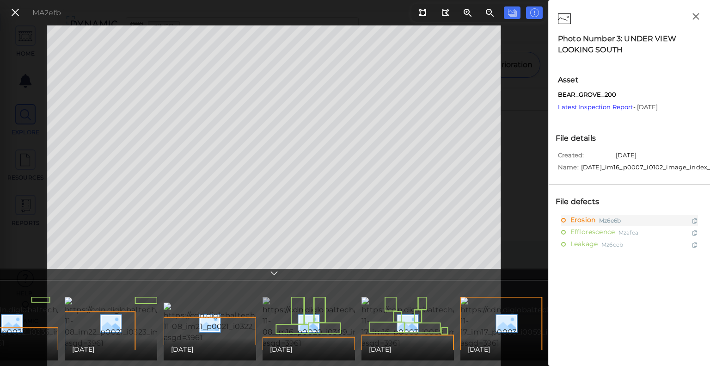
click at [313, 329] on img at bounding box center [348, 323] width 170 height 52
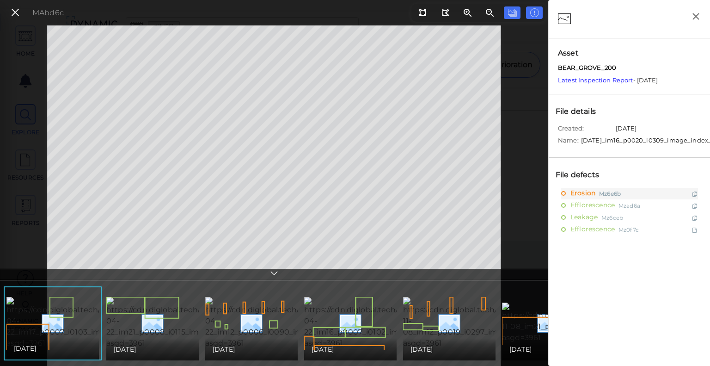
click at [277, 274] on icon at bounding box center [274, 274] width 9 height 11
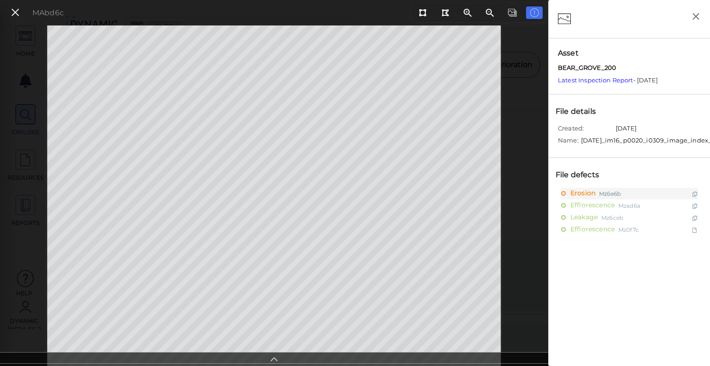
click at [278, 354] on icon at bounding box center [274, 357] width 9 height 11
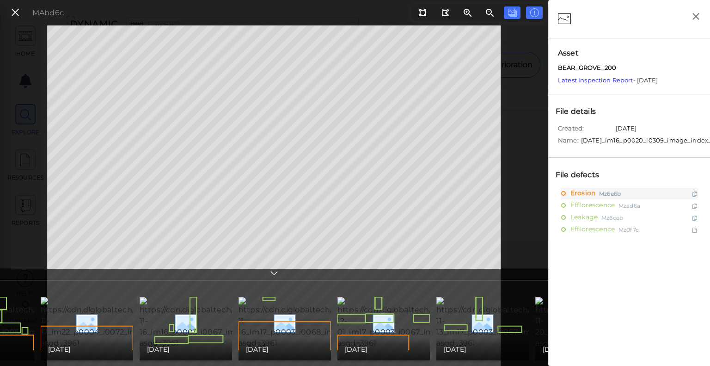
scroll to position [0, 660]
click at [387, 344] on div "[DATE]" at bounding box center [383, 349] width 78 height 11
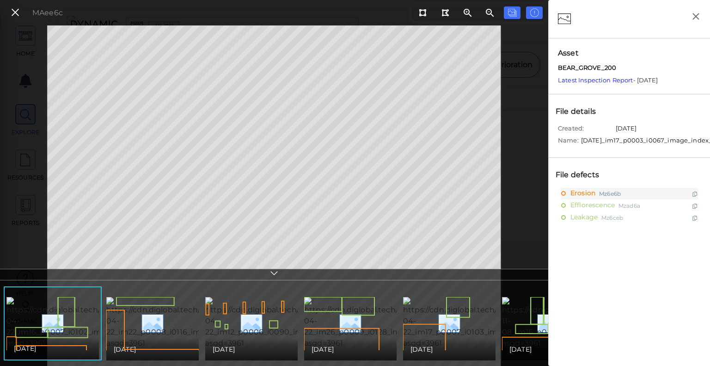
click at [276, 272] on icon at bounding box center [274, 274] width 9 height 11
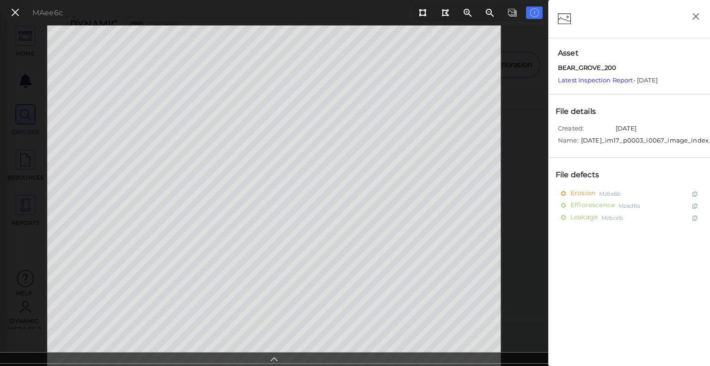
click at [280, 354] on div at bounding box center [274, 358] width 548 height 12
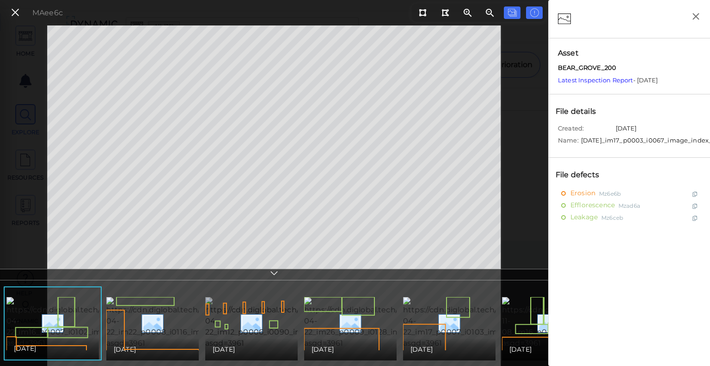
click at [258, 329] on img at bounding box center [290, 323] width 170 height 52
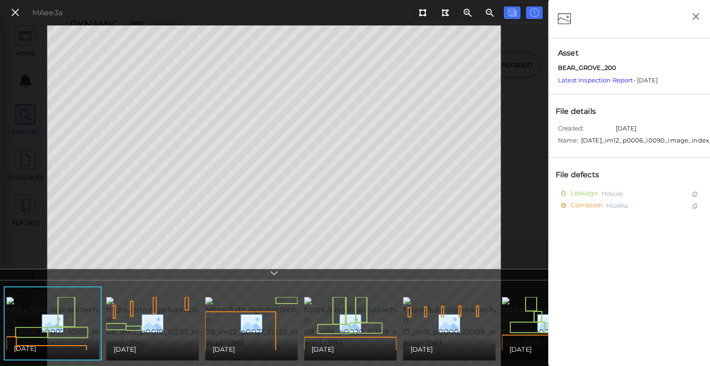
click at [276, 275] on icon at bounding box center [274, 274] width 9 height 11
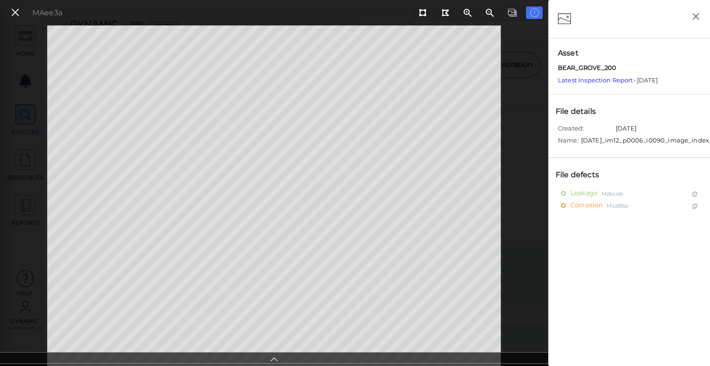
click at [273, 354] on icon at bounding box center [274, 357] width 9 height 11
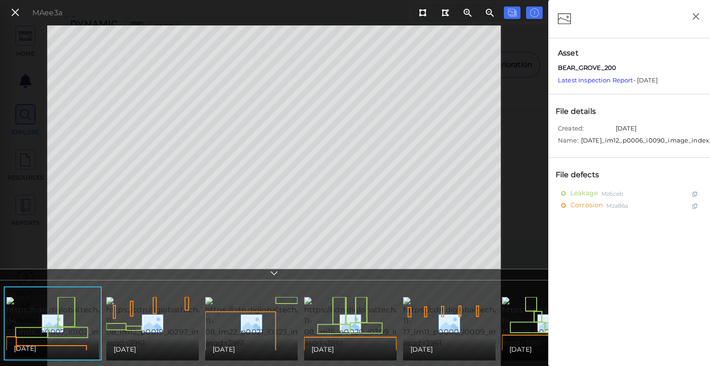
click at [171, 338] on div "[DATE]" at bounding box center [152, 349] width 92 height 22
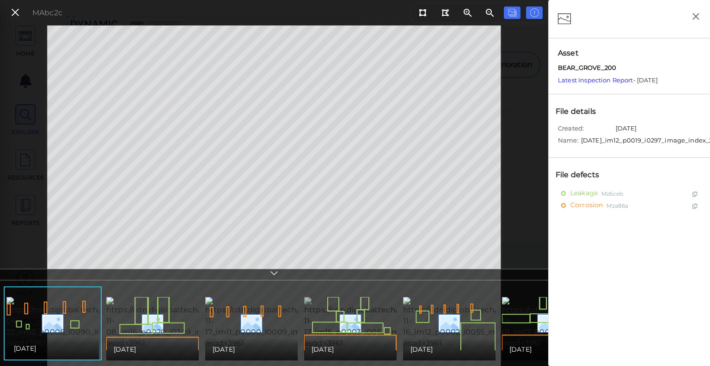
click at [347, 330] on img at bounding box center [389, 323] width 171 height 52
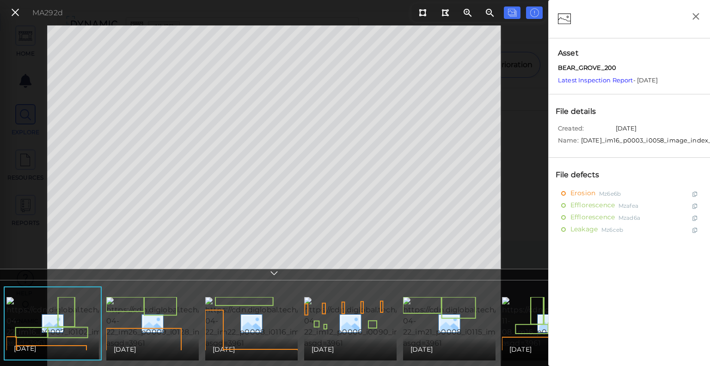
click at [276, 275] on icon at bounding box center [274, 274] width 9 height 11
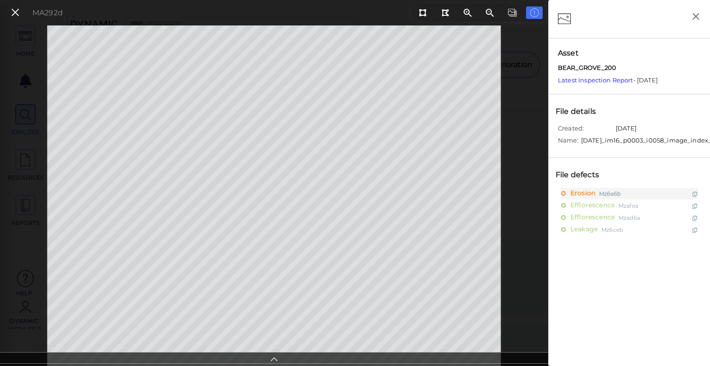
click at [281, 354] on div at bounding box center [274, 358] width 548 height 12
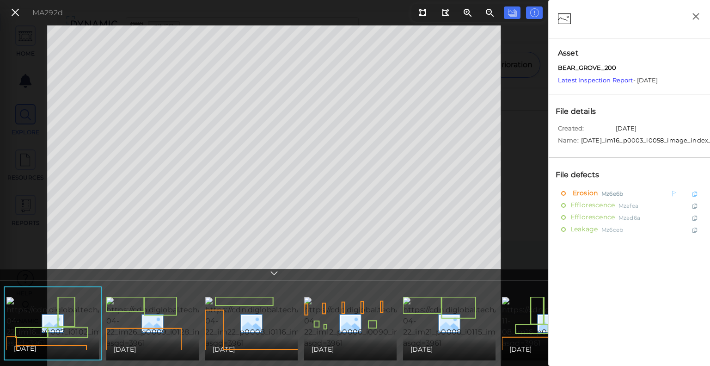
click at [582, 199] on span "Erosion" at bounding box center [584, 194] width 27 height 12
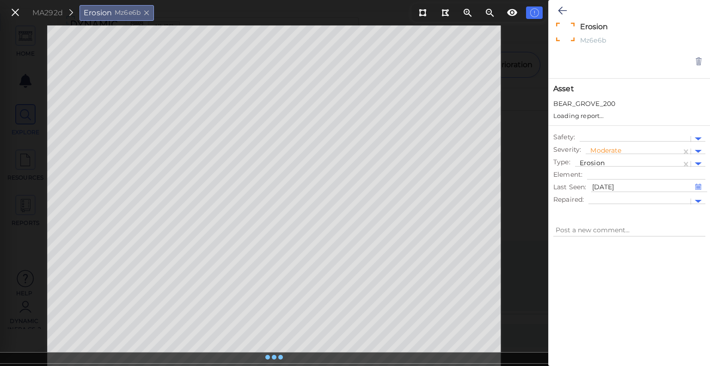
type textarea "x"
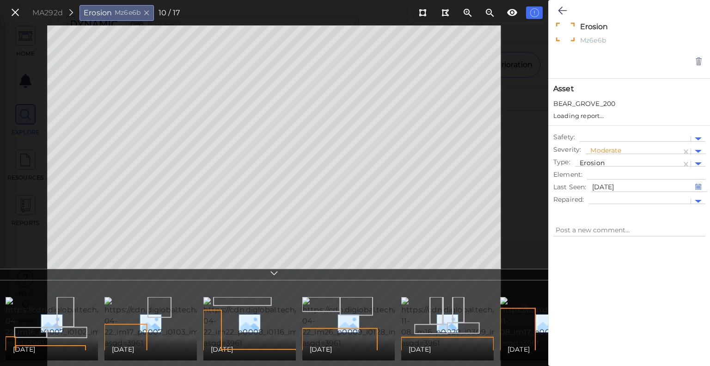
type textarea "x"
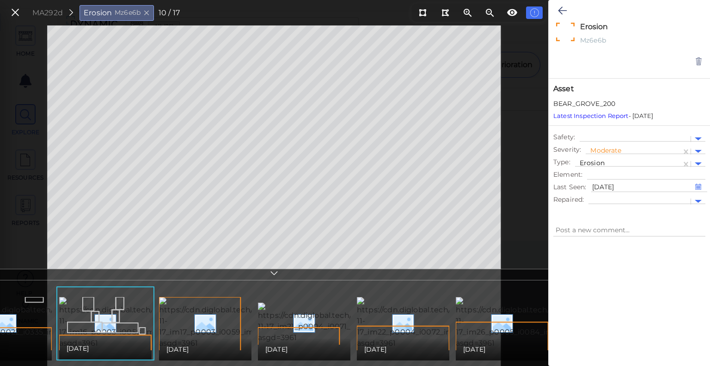
scroll to position [0, 727]
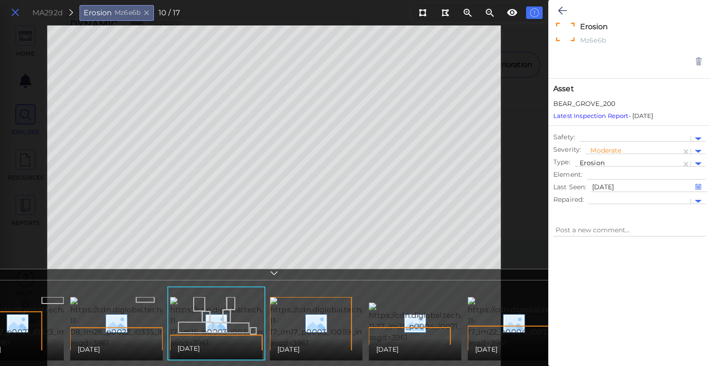
click at [18, 18] on icon at bounding box center [15, 12] width 10 height 12
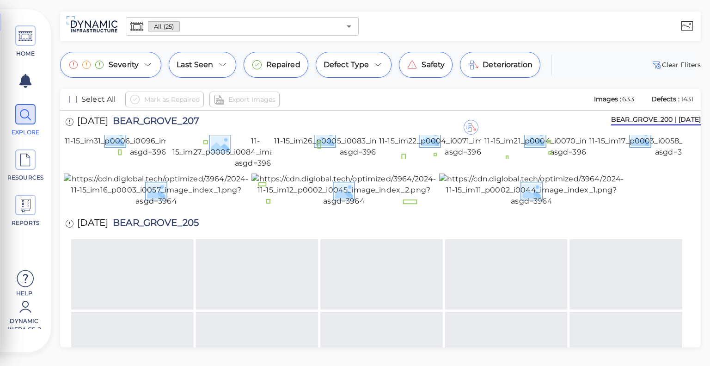
scroll to position [638, 0]
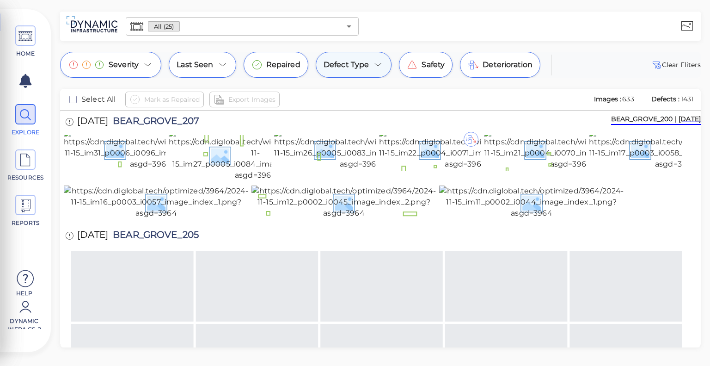
click at [380, 64] on icon at bounding box center [378, 64] width 11 height 11
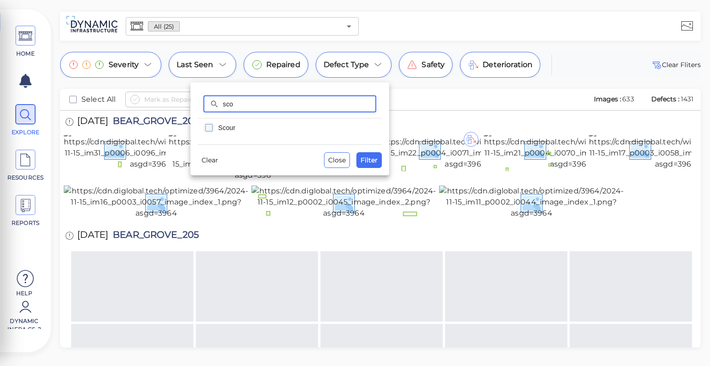
click at [210, 125] on icon "checkbox" at bounding box center [208, 127] width 11 height 11
drag, startPoint x: 253, startPoint y: 104, endPoint x: 192, endPoint y: 106, distance: 61.1
click at [192, 106] on div "​ sco ​ Scour Clear Close Filter" at bounding box center [289, 128] width 199 height 93
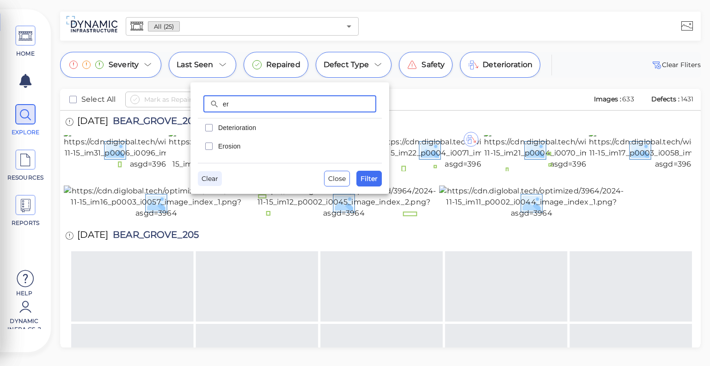
type input "er"
click at [219, 183] on button "Clear" at bounding box center [210, 178] width 24 height 15
click at [248, 100] on input "er" at bounding box center [299, 103] width 153 height 17
click at [341, 177] on span "Close" at bounding box center [337, 178] width 18 height 11
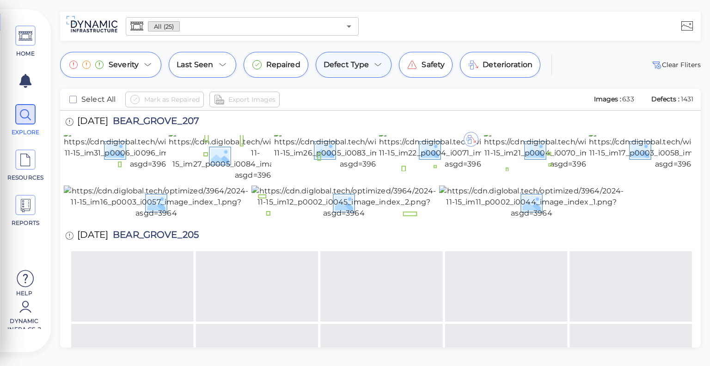
click at [375, 67] on icon at bounding box center [378, 64] width 11 height 11
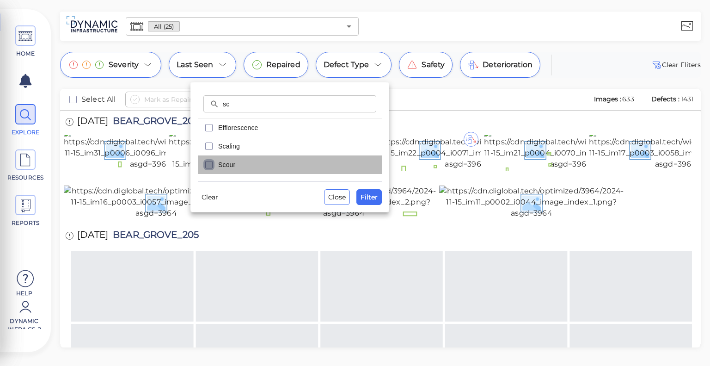
click at [208, 161] on icon "checkbox" at bounding box center [208, 164] width 11 height 11
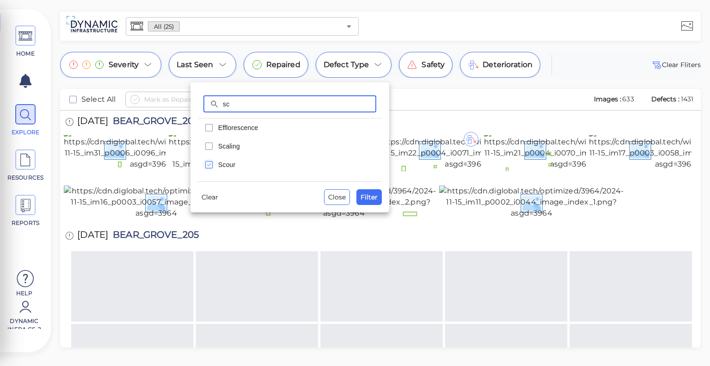
drag, startPoint x: 238, startPoint y: 103, endPoint x: 209, endPoint y: 108, distance: 29.7
click at [209, 108] on div "​ sc ​" at bounding box center [289, 103] width 173 height 17
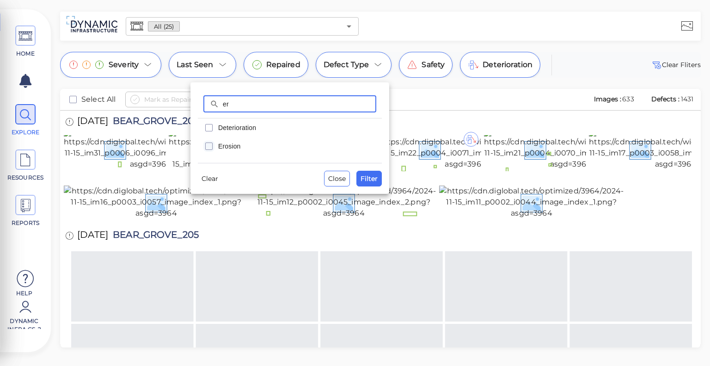
type input "er"
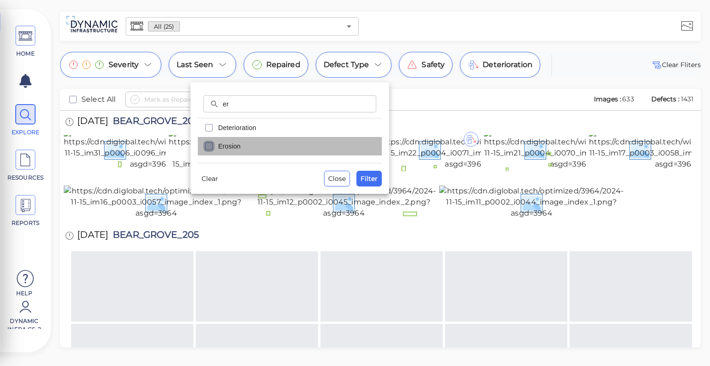
click at [209, 147] on icon "checkbox" at bounding box center [208, 146] width 11 height 11
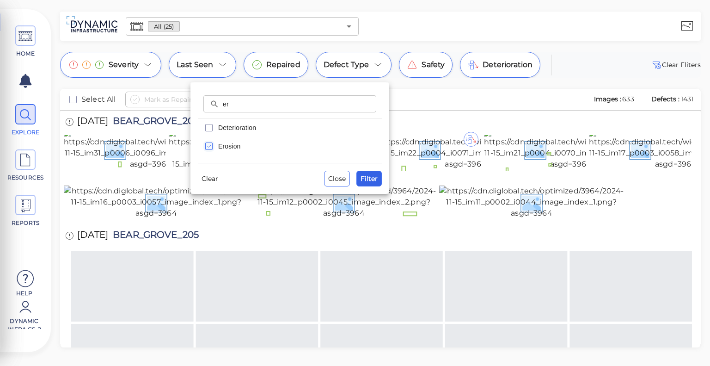
click at [377, 173] on span "Filter" at bounding box center [369, 178] width 17 height 11
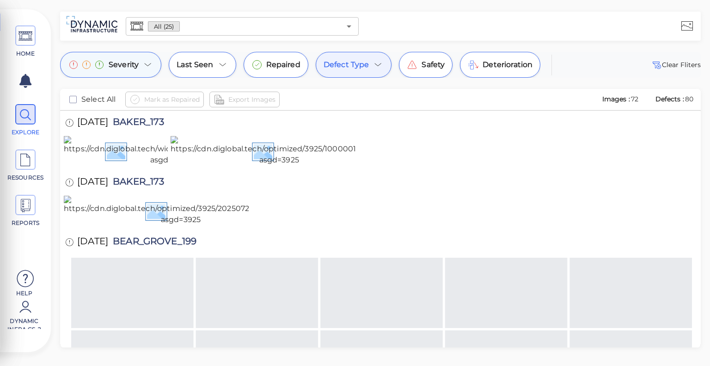
click at [151, 62] on icon at bounding box center [147, 64] width 11 height 11
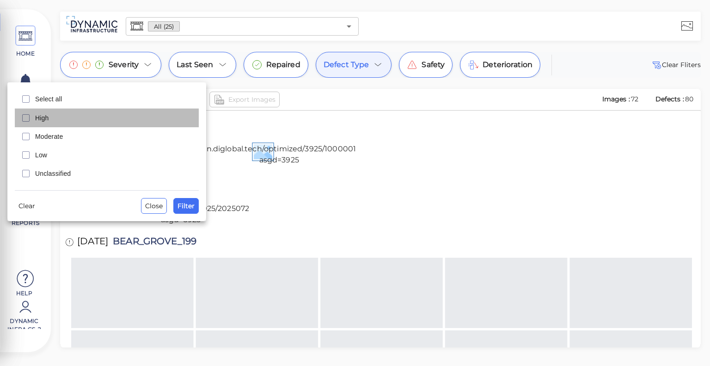
click at [55, 120] on span "High" at bounding box center [114, 117] width 158 height 9
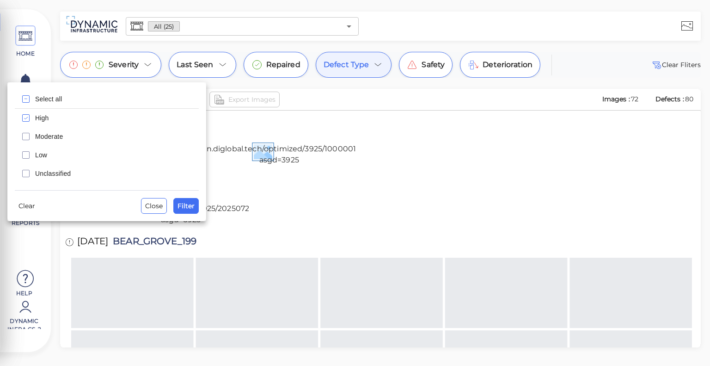
click at [54, 135] on span "Moderate" at bounding box center [114, 136] width 158 height 9
click at [190, 208] on span "Filter" at bounding box center [186, 205] width 17 height 11
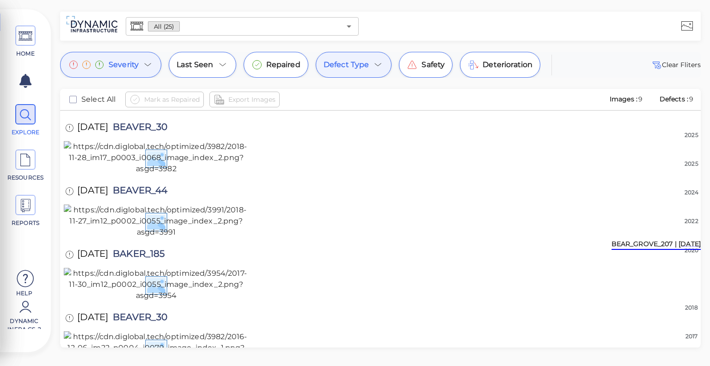
scroll to position [0, 0]
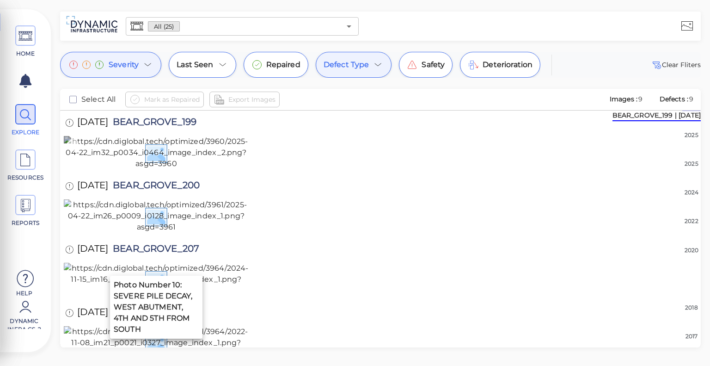
click at [165, 169] on img at bounding box center [156, 152] width 185 height 33
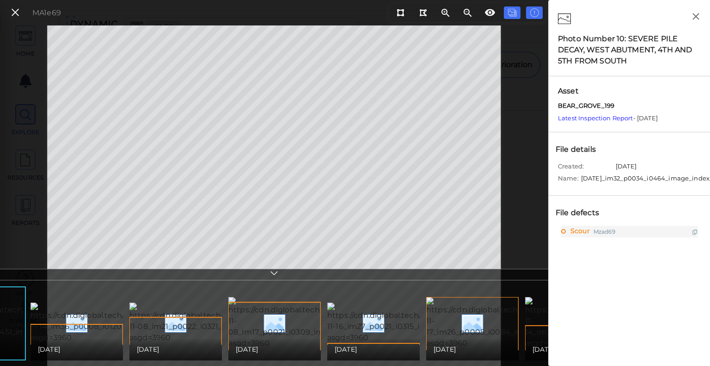
scroll to position [0, 73]
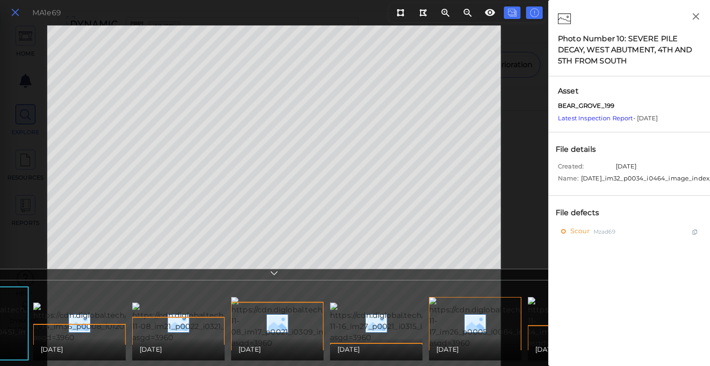
click at [14, 17] on icon at bounding box center [15, 12] width 10 height 12
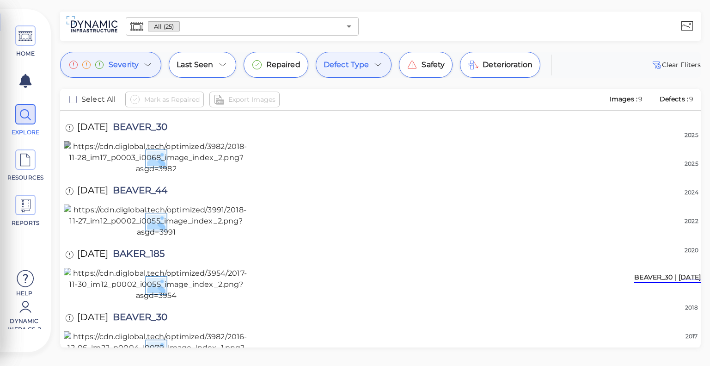
scroll to position [827, 0]
click at [192, 174] on img at bounding box center [156, 157] width 185 height 33
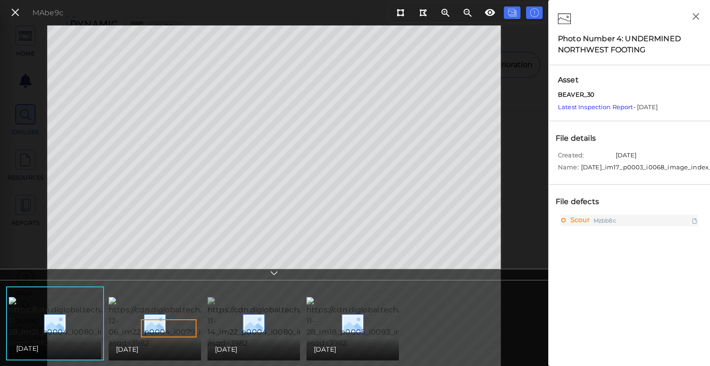
click at [268, 332] on img at bounding box center [293, 323] width 171 height 52
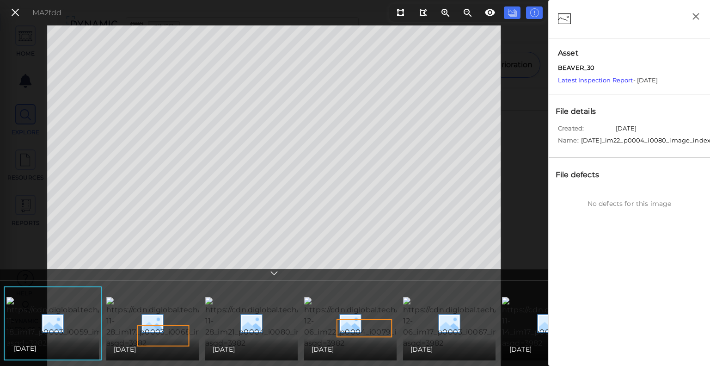
click at [274, 271] on icon at bounding box center [274, 274] width 9 height 11
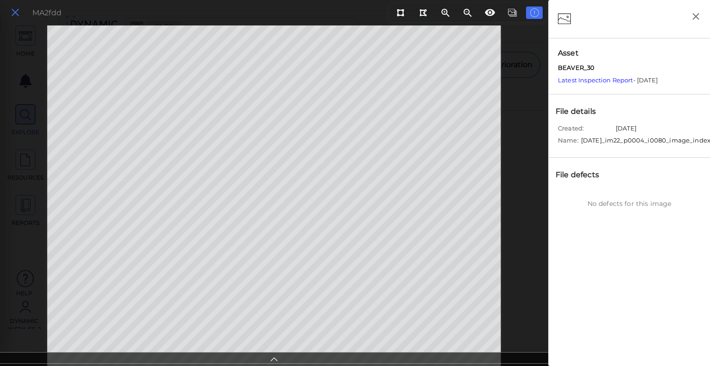
click at [19, 13] on icon at bounding box center [15, 12] width 10 height 12
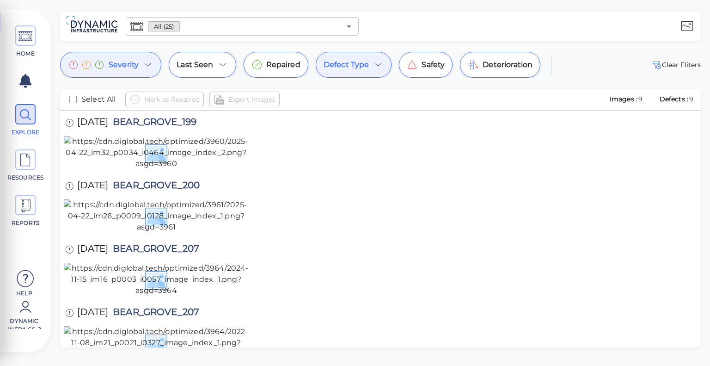
click at [374, 66] on icon at bounding box center [378, 64] width 11 height 11
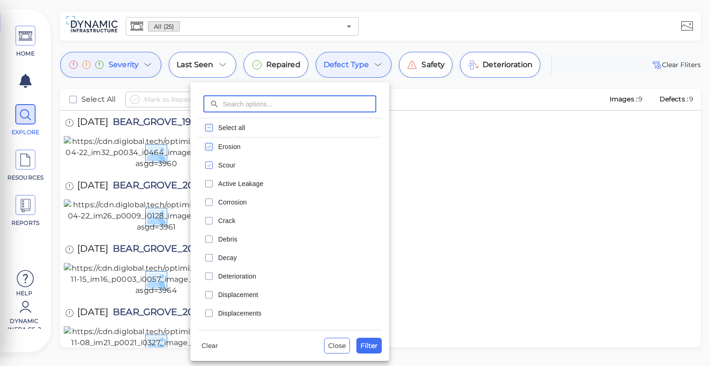
click at [206, 127] on rect "checkbox" at bounding box center [209, 127] width 7 height 7
click at [200, 343] on button "Clear" at bounding box center [210, 345] width 24 height 15
click at [378, 344] on button "Filter" at bounding box center [368, 346] width 25 height 16
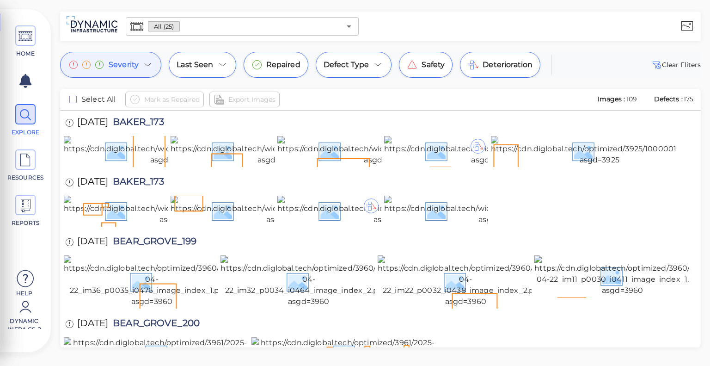
click at [147, 68] on icon at bounding box center [147, 64] width 11 height 11
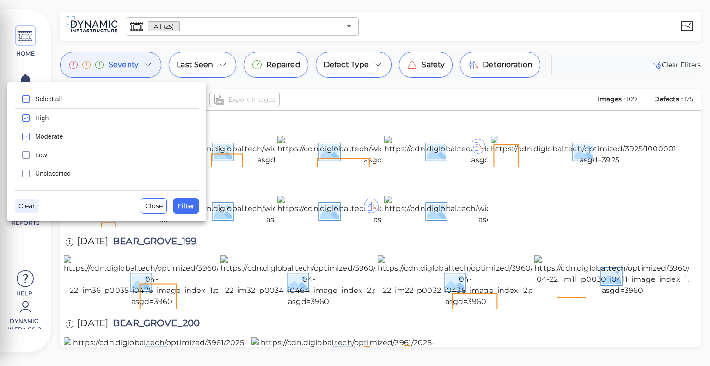
click at [24, 204] on span "Clear" at bounding box center [26, 205] width 17 height 11
click at [188, 207] on span "Filter" at bounding box center [186, 205] width 17 height 11
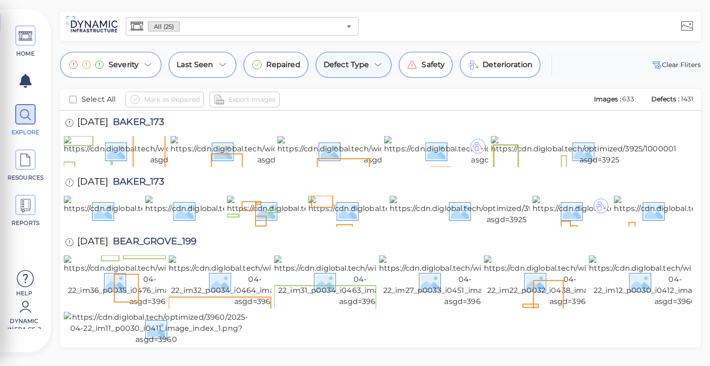
click at [368, 64] on div "Defect Type" at bounding box center [354, 65] width 76 height 26
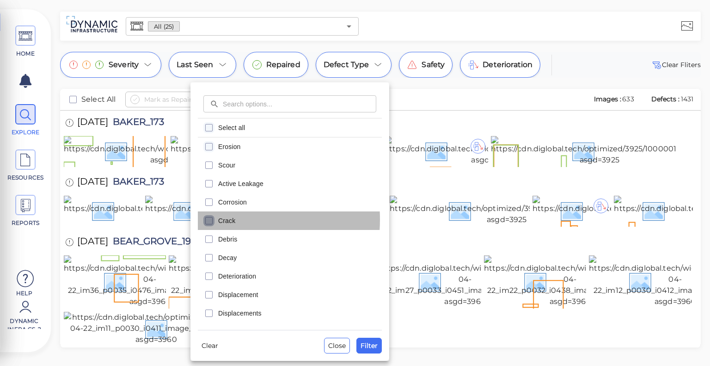
click at [209, 219] on icon "checkbox" at bounding box center [208, 220] width 11 height 11
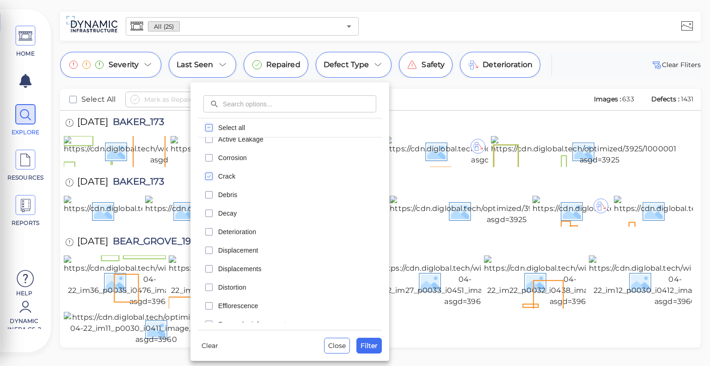
scroll to position [46, 0]
click at [208, 209] on icon "checkbox" at bounding box center [208, 211] width 11 height 11
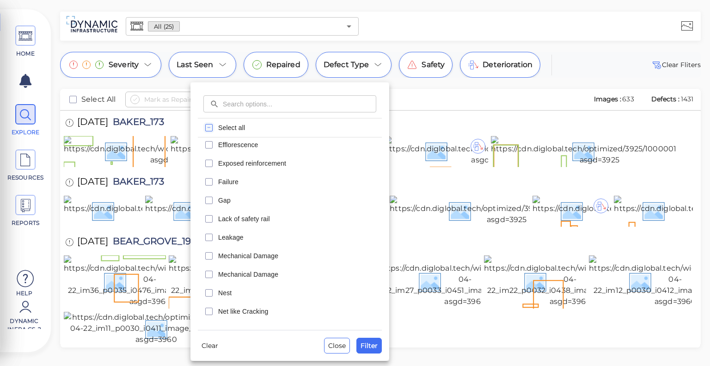
scroll to position [207, 0]
click at [213, 180] on icon "checkbox" at bounding box center [208, 179] width 11 height 11
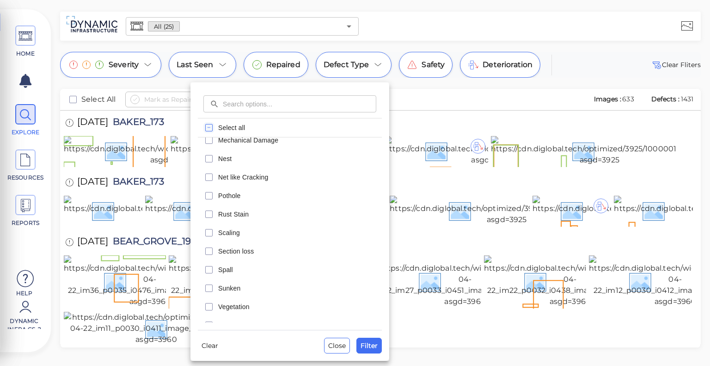
scroll to position [340, 0]
click at [368, 344] on span "Filter" at bounding box center [369, 345] width 17 height 11
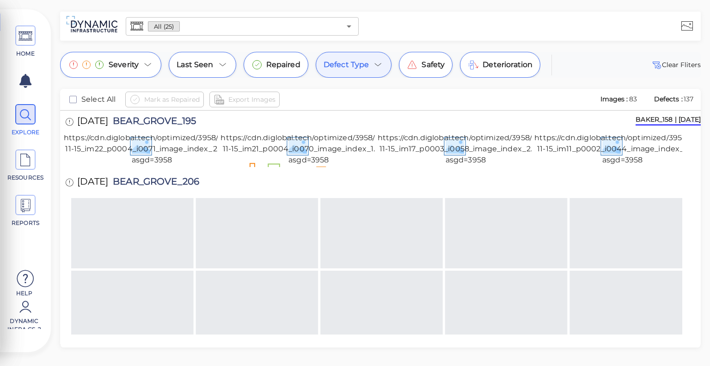
scroll to position [308, 0]
click at [148, 65] on icon at bounding box center [148, 64] width 6 height 3
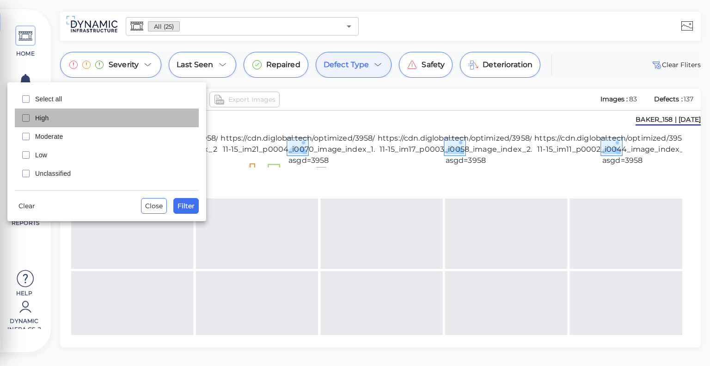
click at [48, 117] on span "High" at bounding box center [114, 117] width 158 height 9
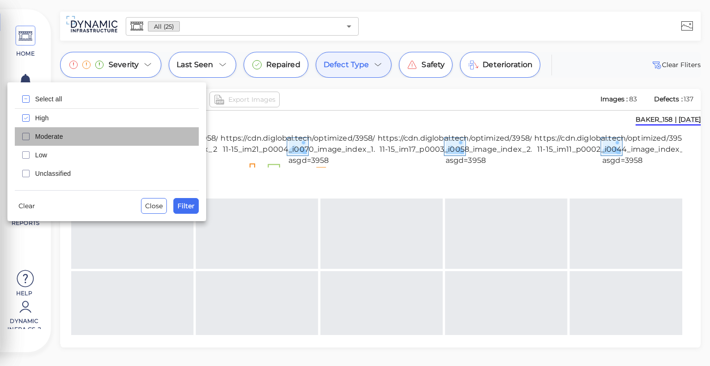
click at [46, 130] on div "Moderate" at bounding box center [107, 136] width 184 height 18
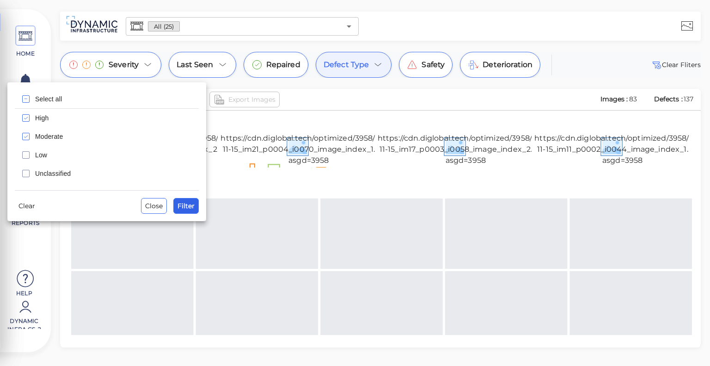
click at [187, 203] on span "Filter" at bounding box center [186, 205] width 17 height 11
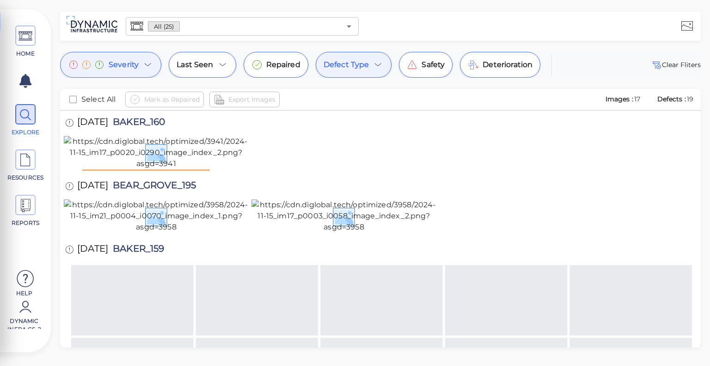
click at [374, 60] on icon at bounding box center [378, 64] width 11 height 11
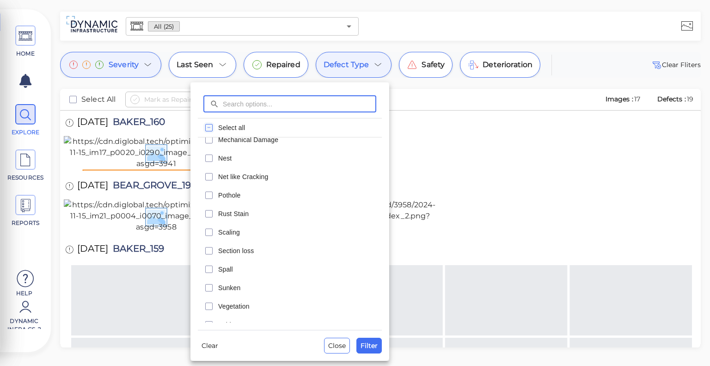
scroll to position [0, 0]
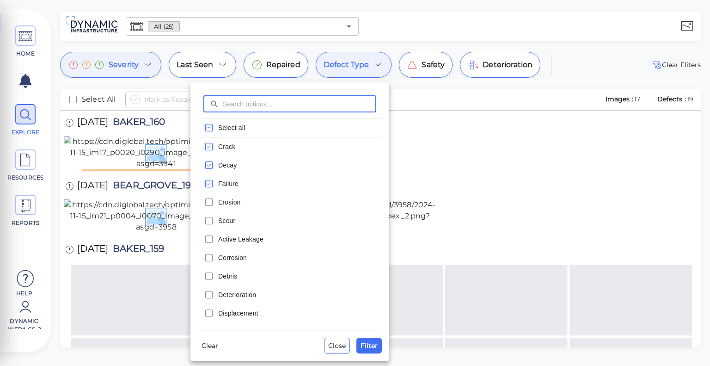
click at [140, 54] on div at bounding box center [355, 183] width 710 height 366
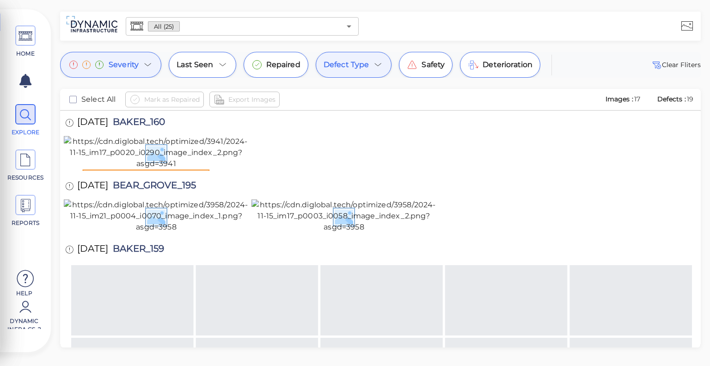
click at [145, 68] on icon at bounding box center [147, 64] width 11 height 11
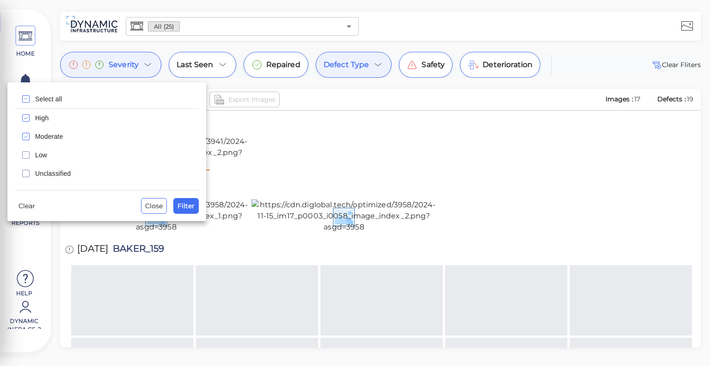
click at [330, 200] on div at bounding box center [355, 183] width 710 height 366
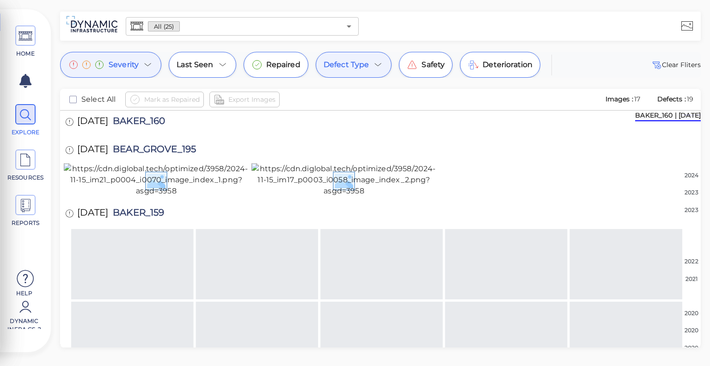
scroll to position [34, 0]
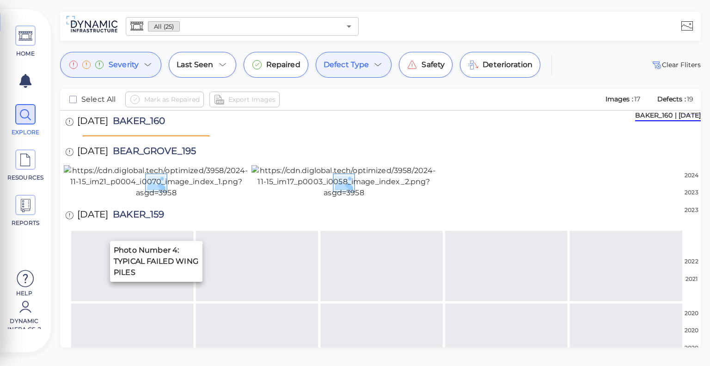
click at [218, 135] on img at bounding box center [156, 118] width 185 height 33
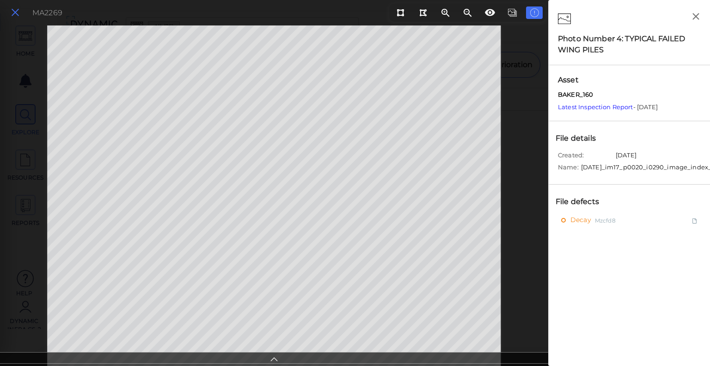
click at [15, 14] on icon at bounding box center [15, 12] width 10 height 12
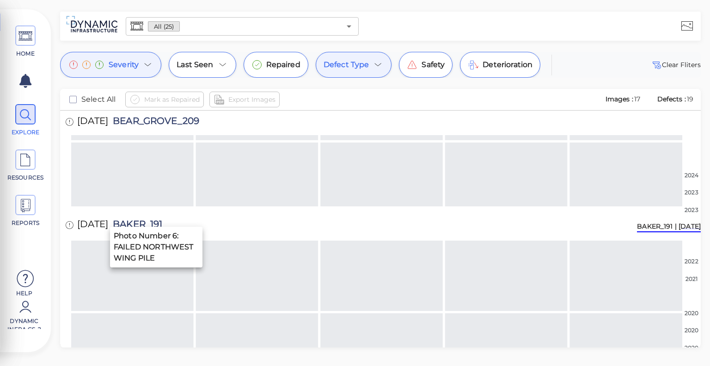
scroll to position [1042, 0]
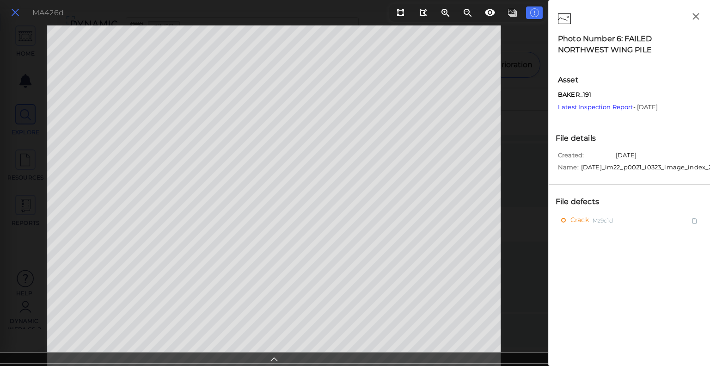
click at [12, 14] on icon at bounding box center [15, 12] width 10 height 12
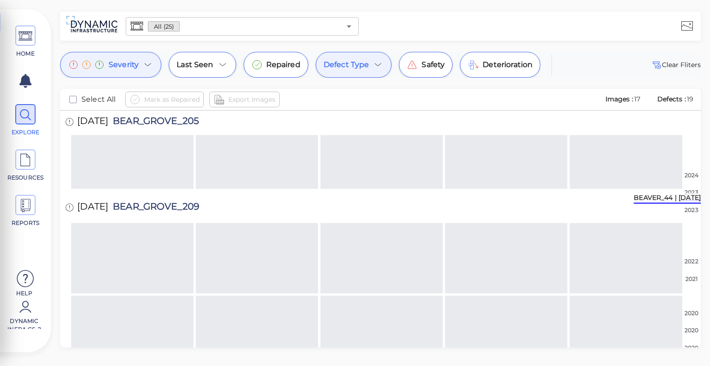
scroll to position [788, 0]
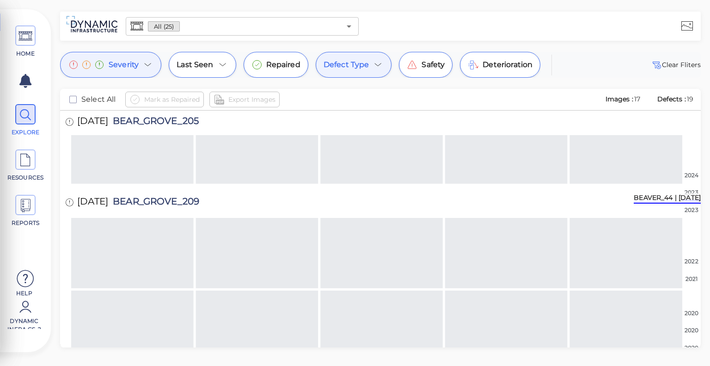
click at [365, 70] on span "Defect Type" at bounding box center [347, 64] width 46 height 11
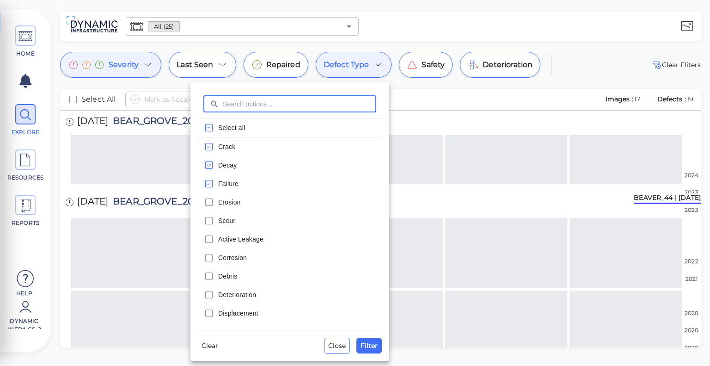
click at [213, 127] on rect "checkbox" at bounding box center [209, 127] width 7 height 7
click at [375, 346] on span "Filter" at bounding box center [369, 345] width 17 height 11
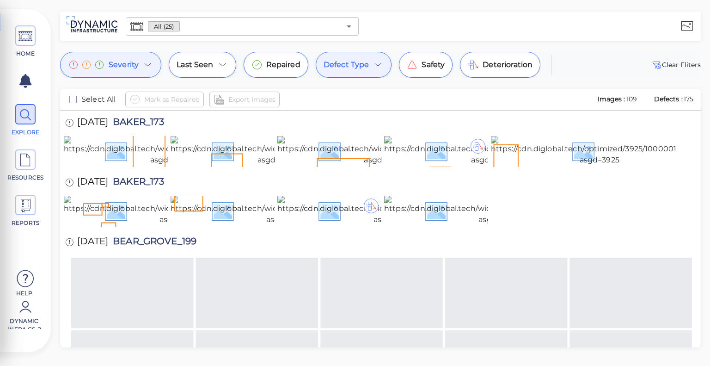
click at [149, 66] on icon at bounding box center [147, 64] width 11 height 11
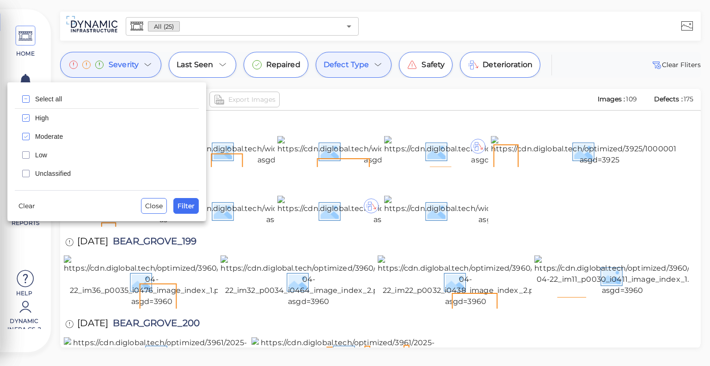
click at [363, 63] on div at bounding box center [355, 183] width 710 height 366
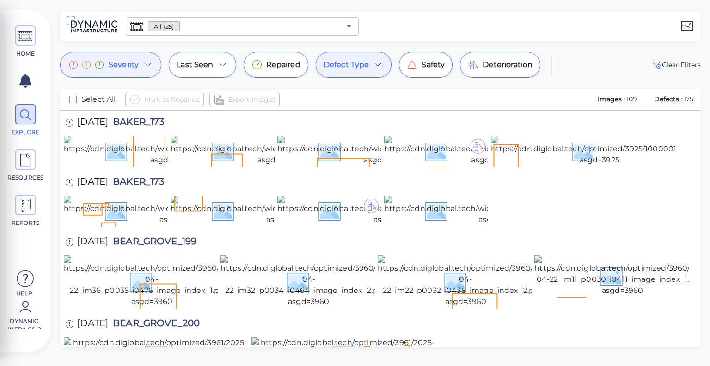
click at [363, 63] on span "Defect Type" at bounding box center [347, 64] width 46 height 11
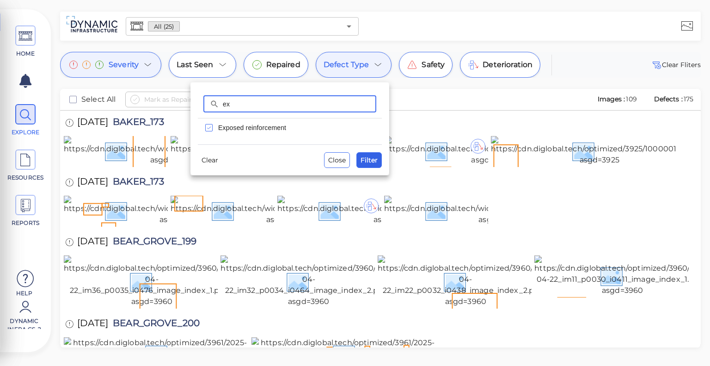
type input "ex"
click at [377, 159] on span "Filter" at bounding box center [369, 159] width 17 height 11
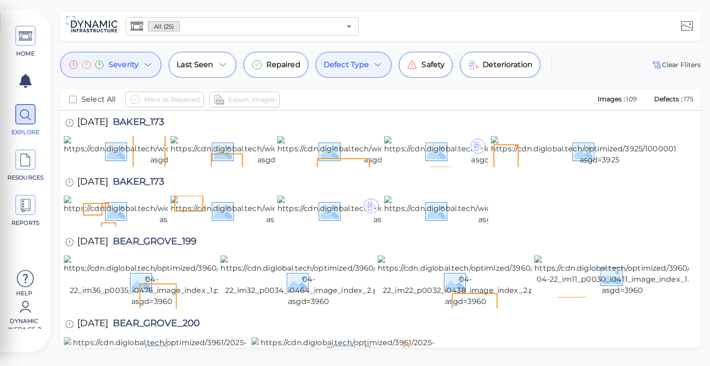
click at [374, 71] on div "Defect Type" at bounding box center [354, 65] width 76 height 26
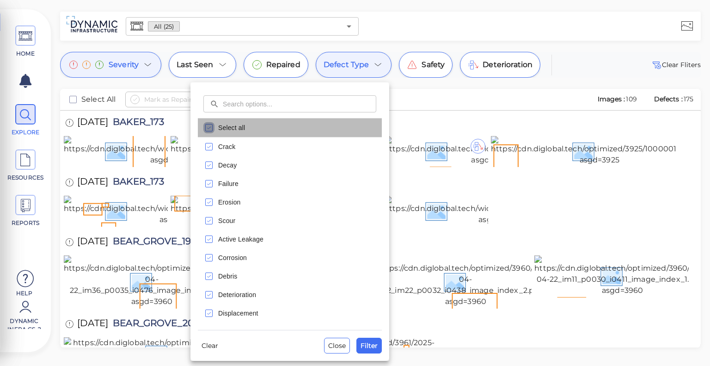
click at [211, 127] on icon "checkbox" at bounding box center [208, 127] width 11 height 11
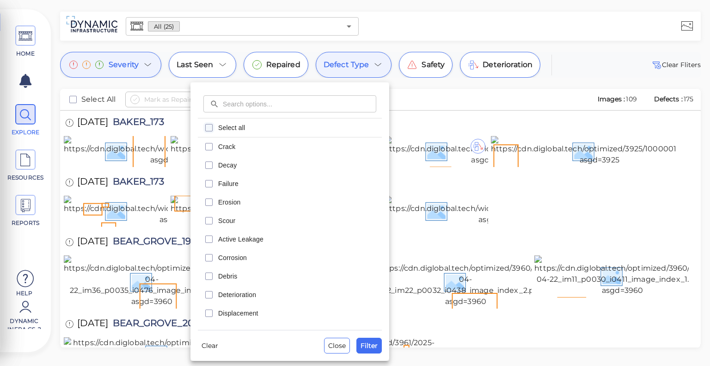
click at [235, 107] on input "text" at bounding box center [299, 103] width 153 height 17
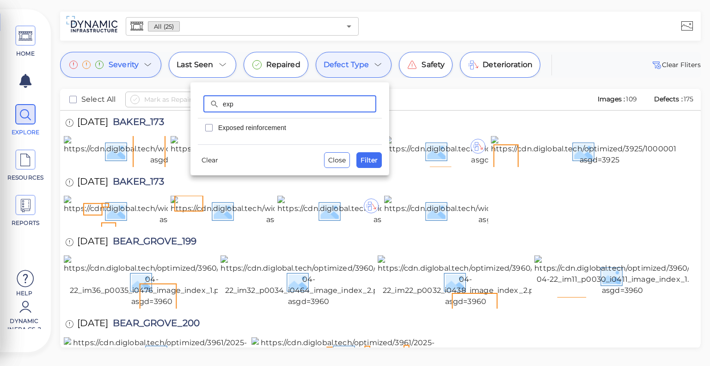
type input "exp"
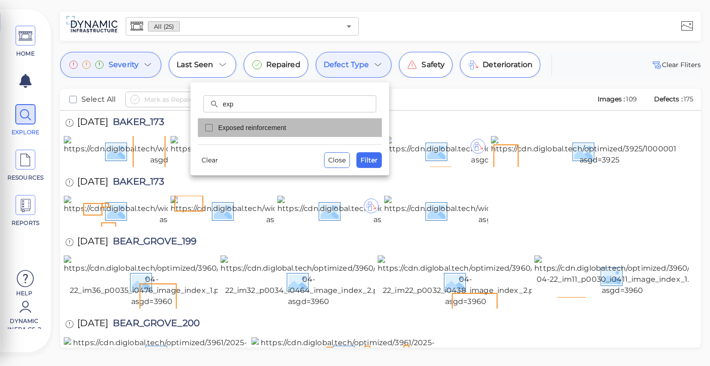
click at [210, 121] on div "Exposed reinforcement" at bounding box center [290, 127] width 184 height 18
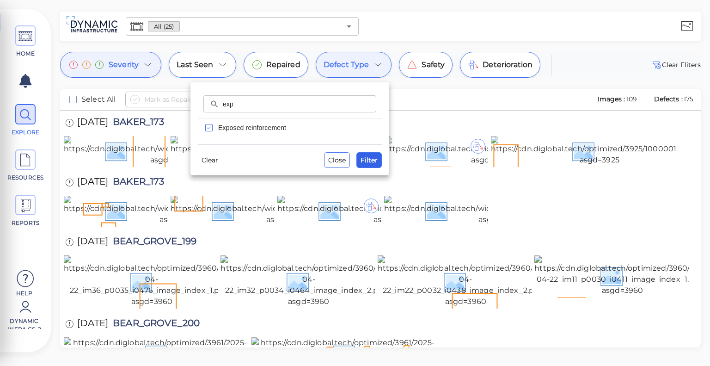
click at [380, 164] on button "Filter" at bounding box center [368, 160] width 25 height 16
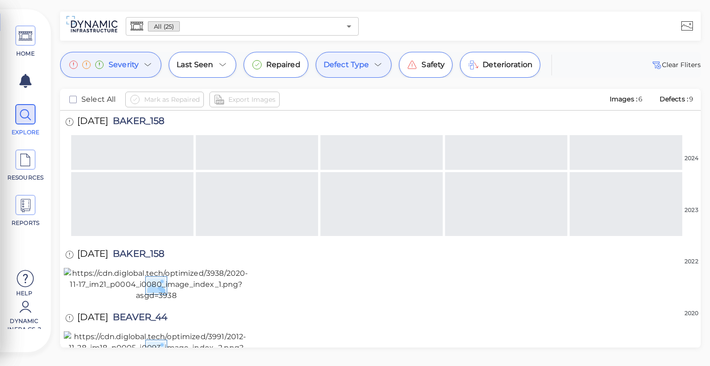
scroll to position [589, 0]
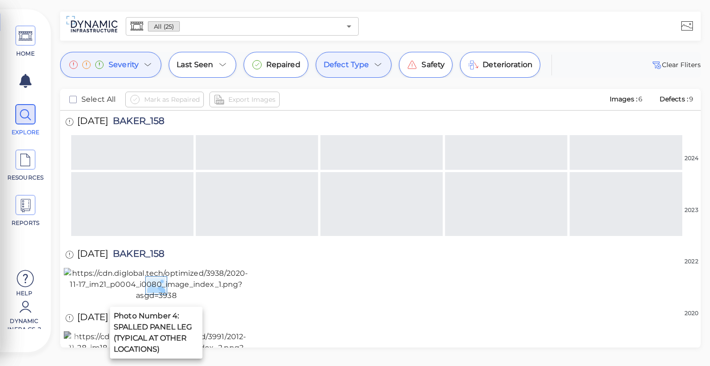
click at [172, 331] on img at bounding box center [156, 347] width 185 height 33
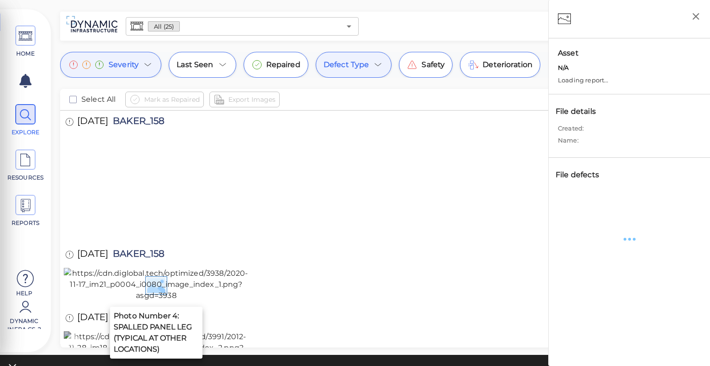
scroll to position [584, 0]
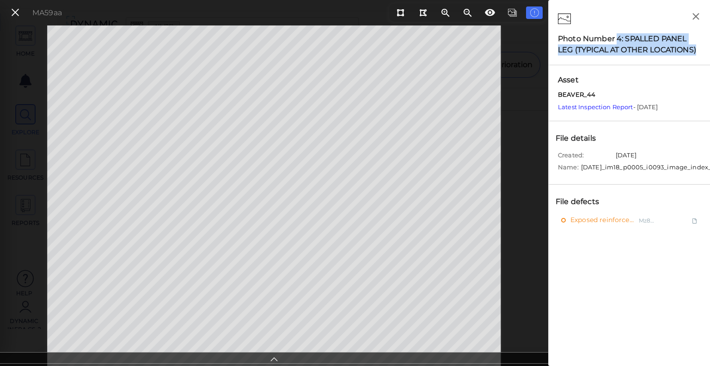
drag, startPoint x: 618, startPoint y: 36, endPoint x: 701, endPoint y: 50, distance: 84.8
click at [698, 50] on div "Photo Number 4: SPALLED PANEL LEG (TYPICAL AT OTHER LOCATIONS)" at bounding box center [629, 32] width 161 height 65
click at [22, 16] on button at bounding box center [15, 12] width 16 height 13
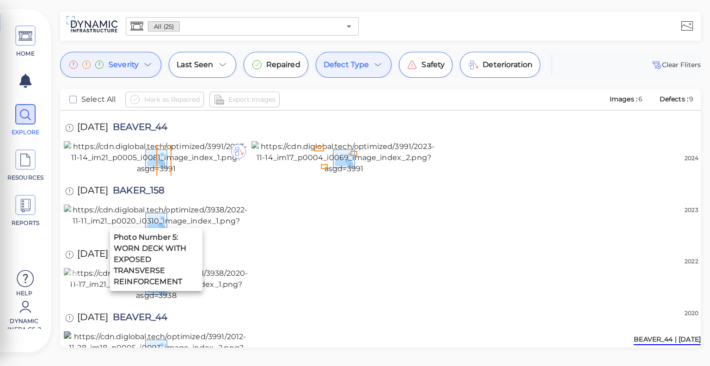
scroll to position [522, 0]
click at [224, 268] on img at bounding box center [156, 284] width 185 height 33
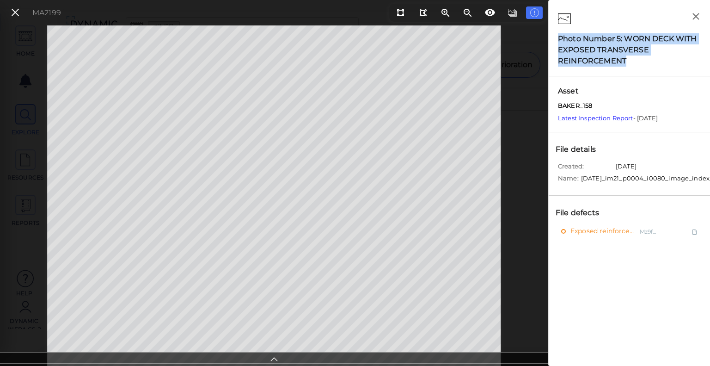
drag, startPoint x: 634, startPoint y: 58, endPoint x: 566, endPoint y: 27, distance: 74.7
click at [566, 27] on div "Photo Number 5: WORN DECK WITH EXPOSED TRANSVERSE REINFORCEMENT" at bounding box center [629, 38] width 161 height 76
click at [663, 66] on div "Photo Number 5: WORN DECK WITH EXPOSED TRANSVERSE REINFORCEMENT" at bounding box center [629, 49] width 143 height 33
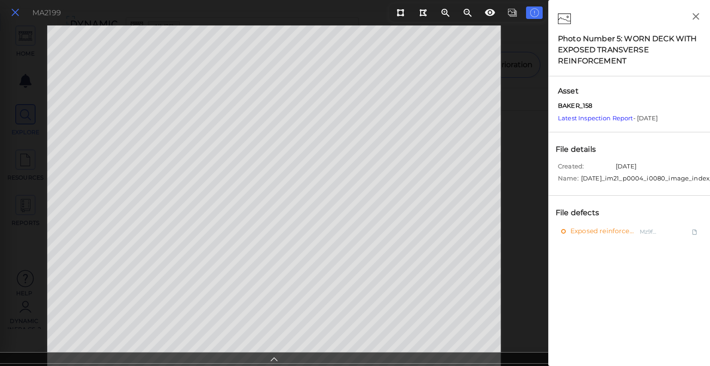
click at [20, 13] on button at bounding box center [15, 12] width 16 height 13
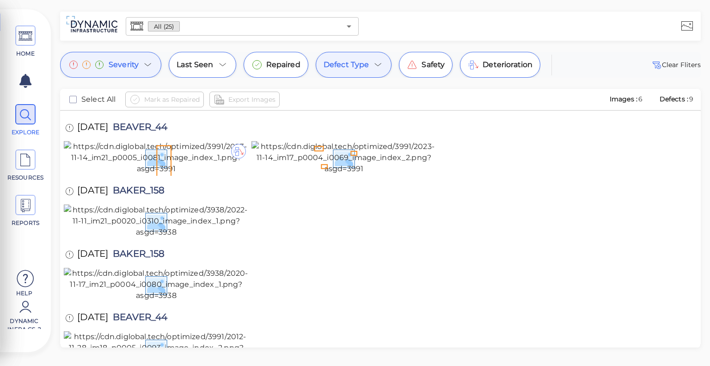
click at [148, 58] on div "Severity" at bounding box center [110, 65] width 101 height 26
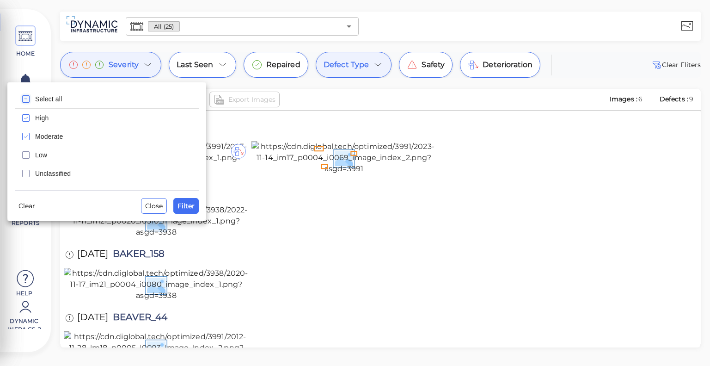
click at [26, 99] on icon "checkbox" at bounding box center [25, 98] width 11 height 11
click at [184, 199] on button "Filter" at bounding box center [185, 206] width 25 height 16
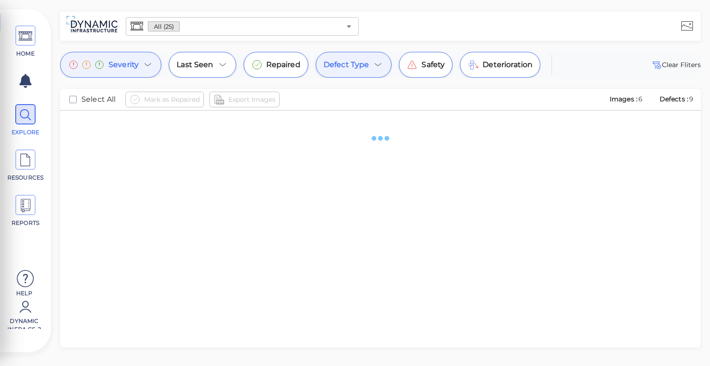
click at [376, 58] on div "Defect Type" at bounding box center [354, 65] width 76 height 26
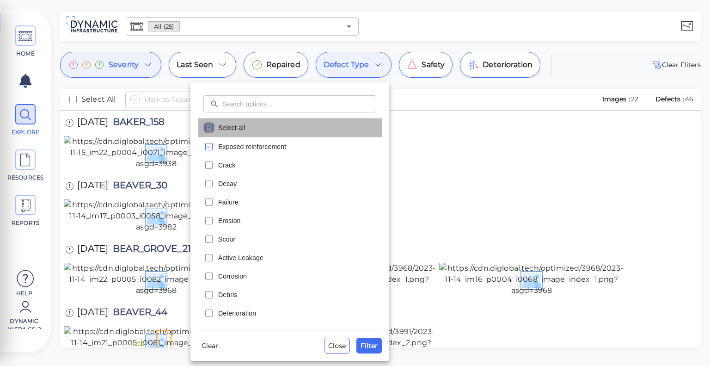
click at [209, 125] on icon "checkbox" at bounding box center [208, 127] width 11 height 11
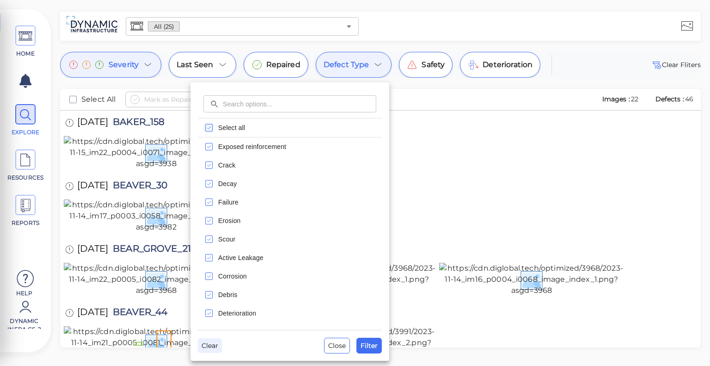
click at [211, 344] on span "Clear" at bounding box center [210, 345] width 17 height 11
click at [378, 346] on button "Filter" at bounding box center [368, 346] width 25 height 16
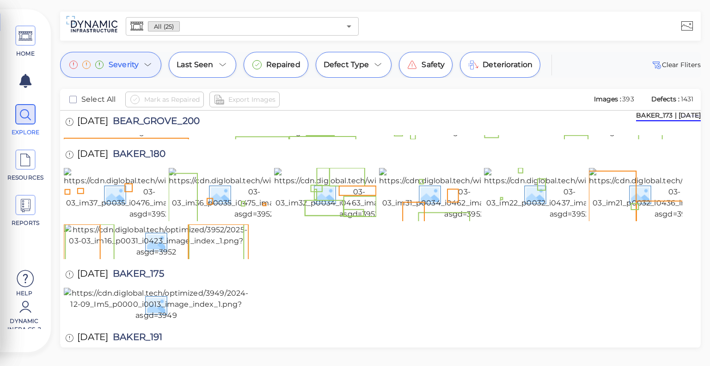
scroll to position [252, 0]
click at [146, 64] on icon at bounding box center [147, 64] width 11 height 11
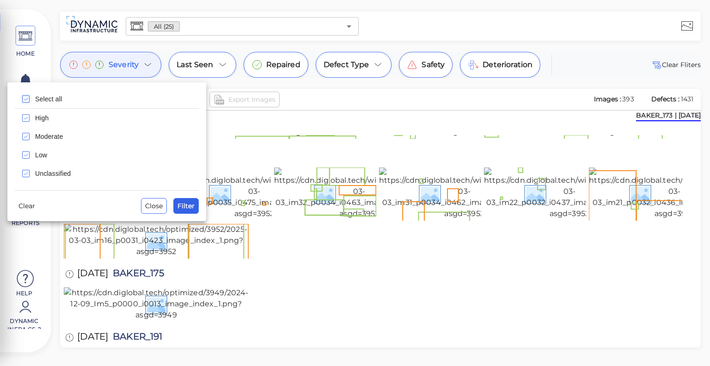
click at [186, 205] on span "Filter" at bounding box center [186, 205] width 17 height 11
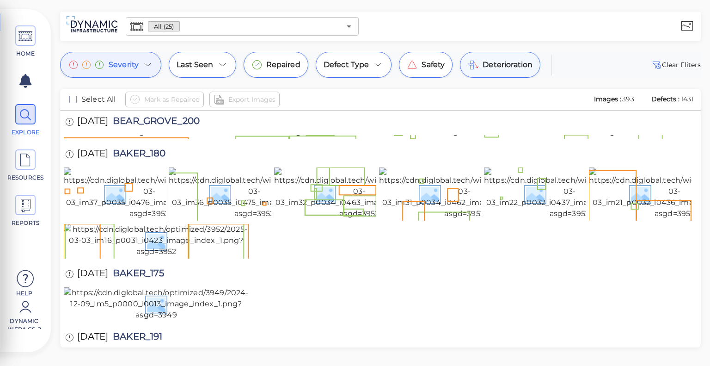
click at [491, 61] on span "Deterioration" at bounding box center [508, 64] width 50 height 11
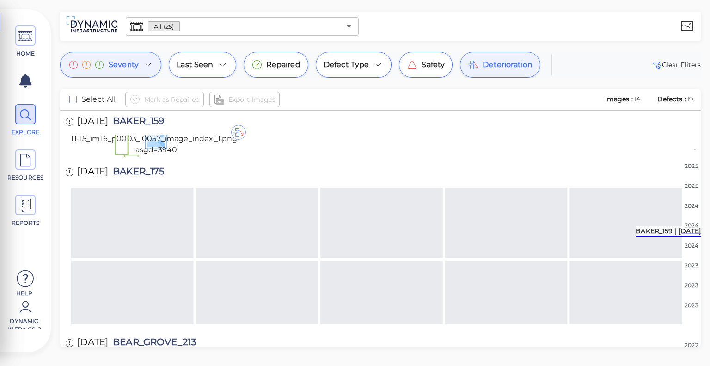
scroll to position [942, 0]
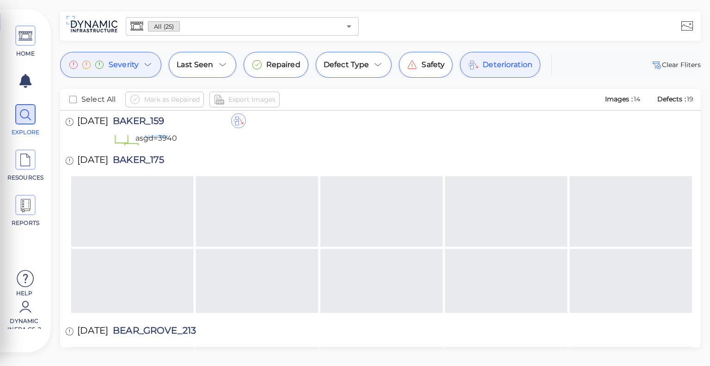
click at [496, 66] on span "Deterioration" at bounding box center [508, 64] width 50 height 11
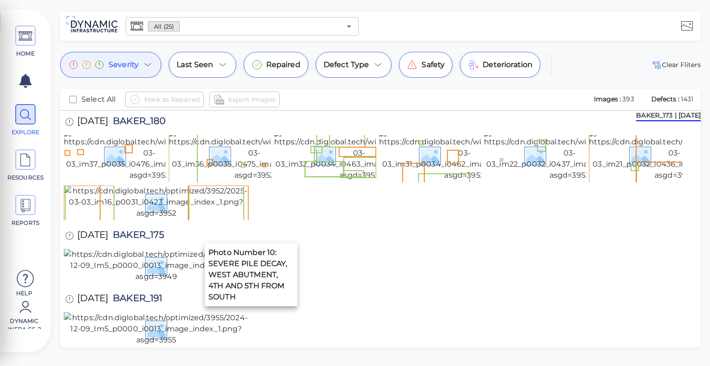
scroll to position [289, 0]
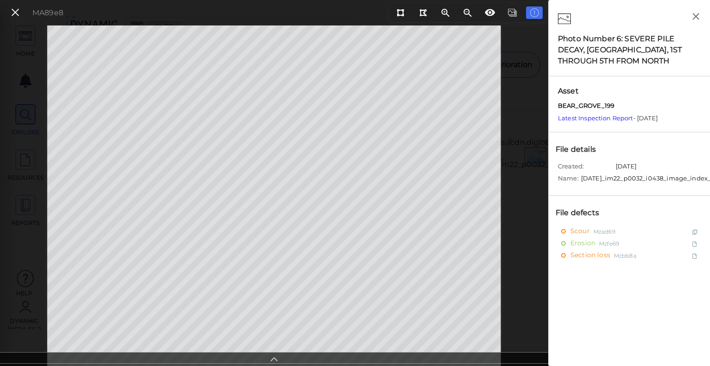
click at [269, 354] on div at bounding box center [274, 358] width 548 height 12
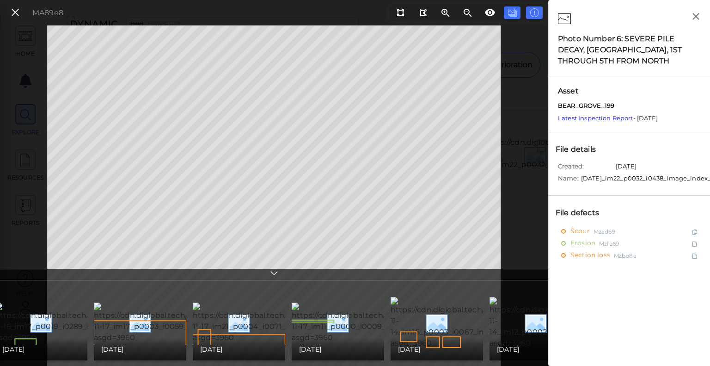
scroll to position [0, 712]
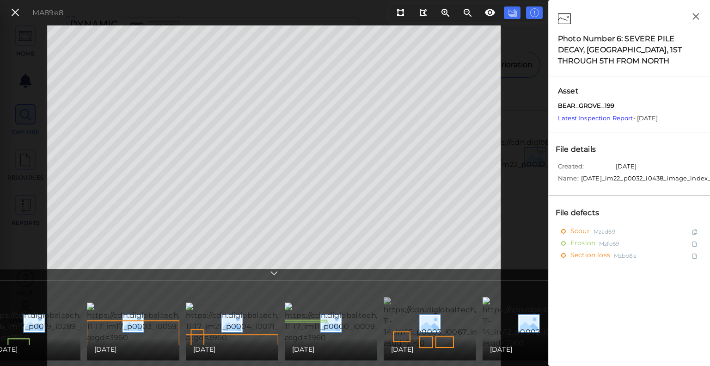
click at [433, 305] on img at bounding box center [470, 323] width 172 height 52
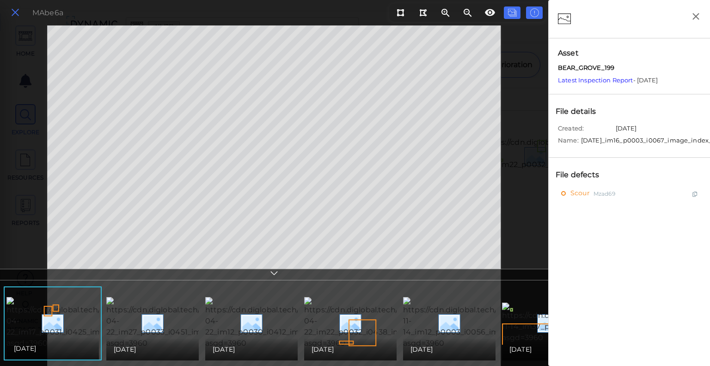
click at [13, 15] on icon at bounding box center [15, 12] width 10 height 12
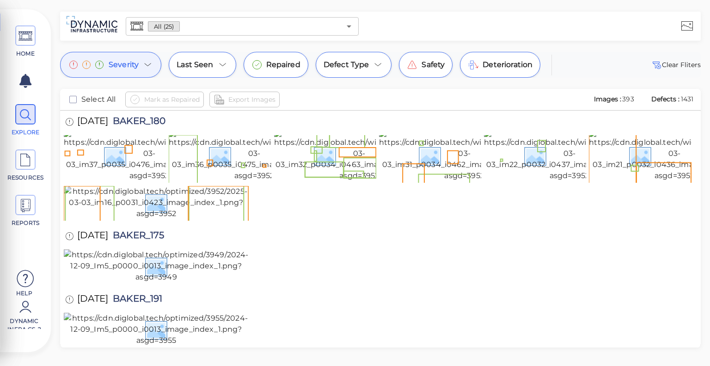
click at [425, 96] on div "Mark as Repaired Export Images" at bounding box center [355, 100] width 460 height 16
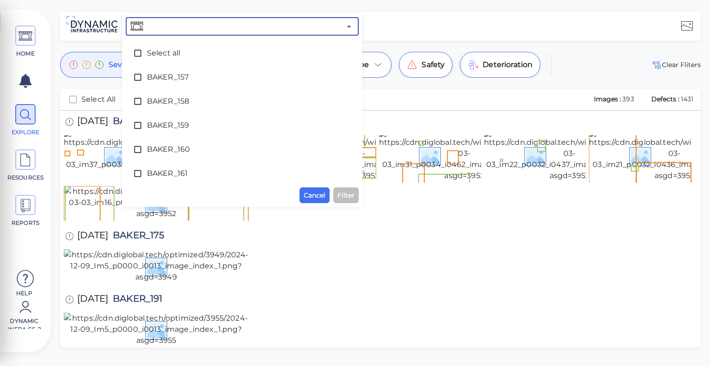
click at [192, 25] on input "text" at bounding box center [243, 26] width 196 height 13
click at [447, 27] on div at bounding box center [530, 25] width 337 height 25
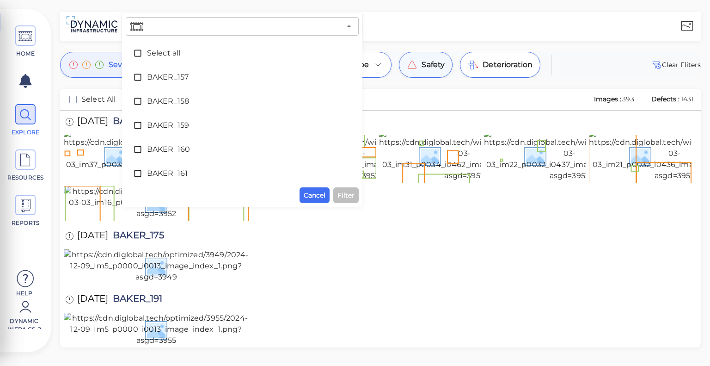
click at [424, 70] on span "Safety" at bounding box center [433, 64] width 23 height 11
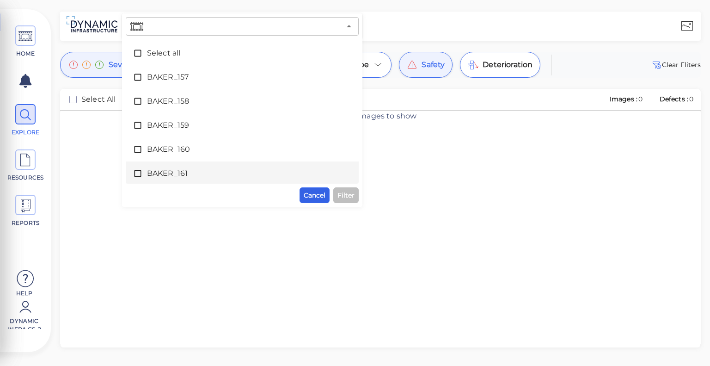
click at [317, 194] on span "Cancel" at bounding box center [315, 195] width 22 height 11
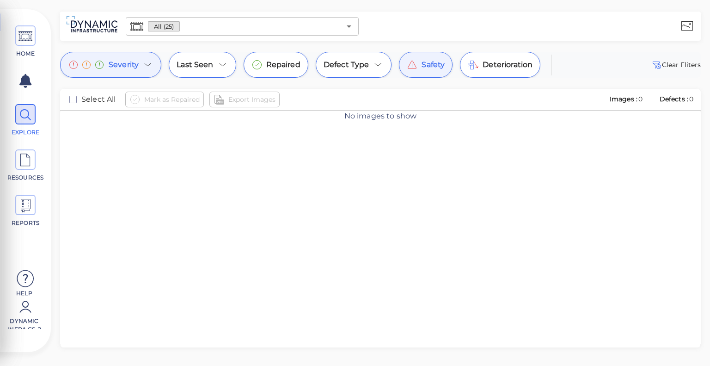
click at [425, 70] on span "Safety" at bounding box center [433, 64] width 23 height 11
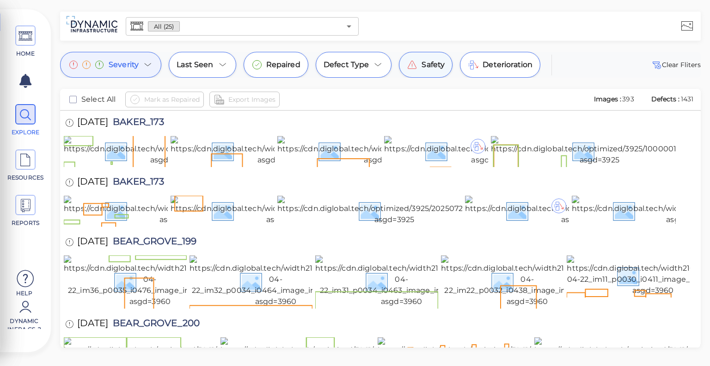
click at [425, 70] on span "Safety" at bounding box center [433, 64] width 23 height 11
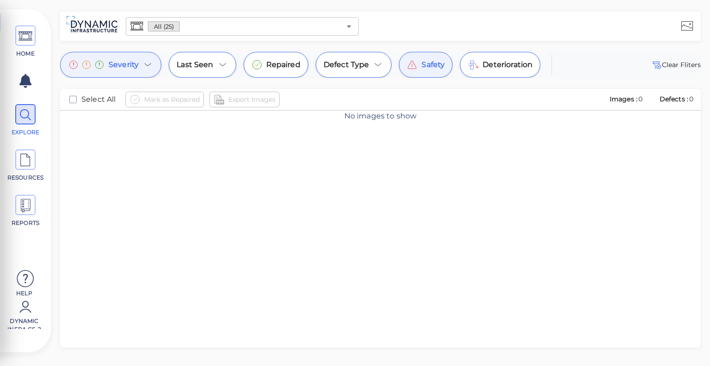
click at [425, 70] on span "Safety" at bounding box center [433, 64] width 23 height 11
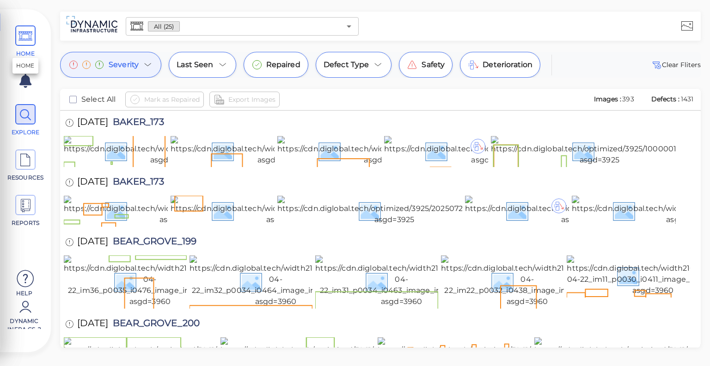
click at [26, 46] on icon at bounding box center [25, 36] width 14 height 21
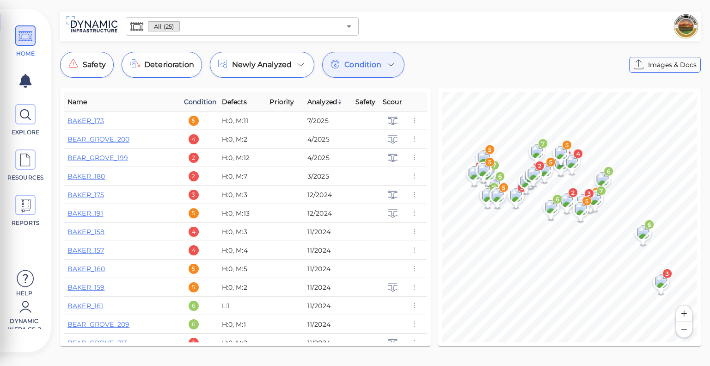
click at [201, 103] on span "Condition" at bounding box center [200, 101] width 32 height 11
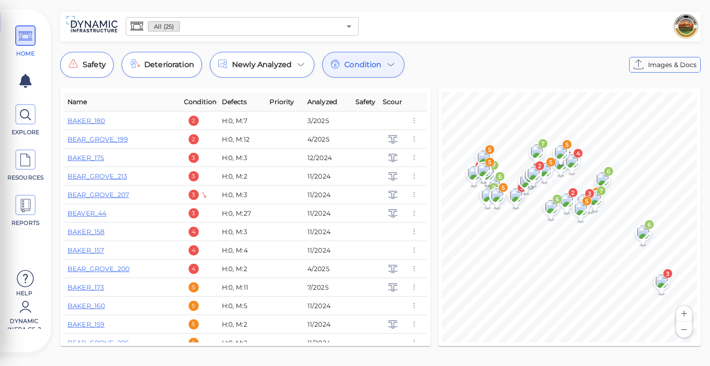
click at [201, 103] on span "Condition" at bounding box center [203, 101] width 38 height 11
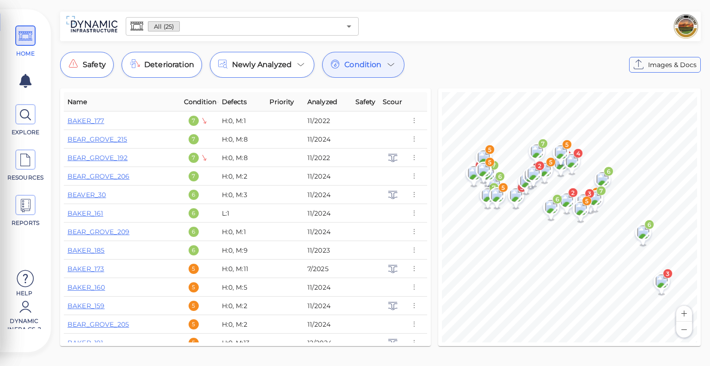
click at [201, 103] on span "Condition" at bounding box center [203, 101] width 38 height 11
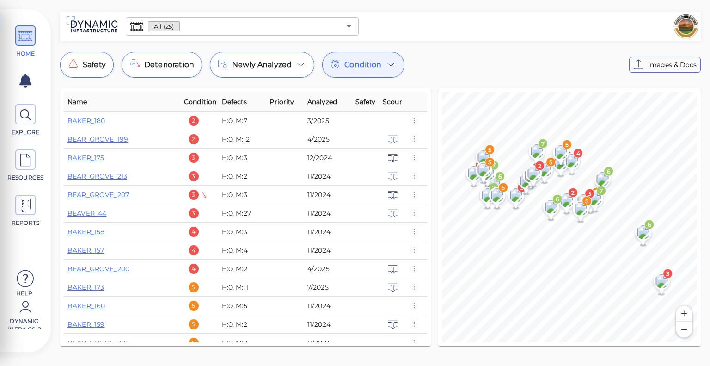
click at [207, 101] on span "Condition" at bounding box center [203, 101] width 38 height 11
